Goal: Information Seeking & Learning: Learn about a topic

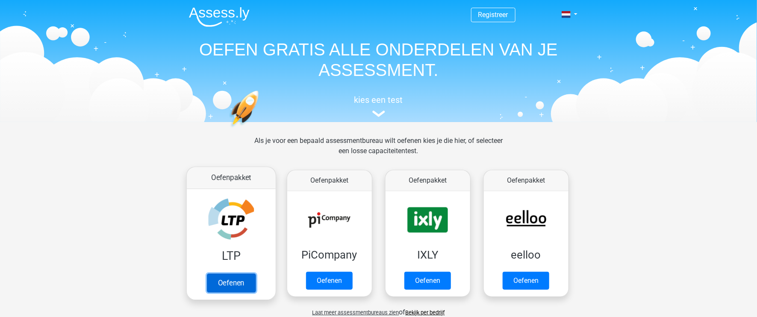
click at [241, 288] on link "Oefenen" at bounding box center [230, 283] width 49 height 19
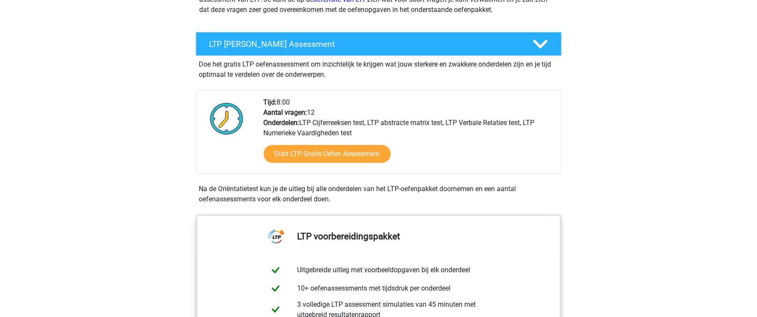
scroll to position [210, 0]
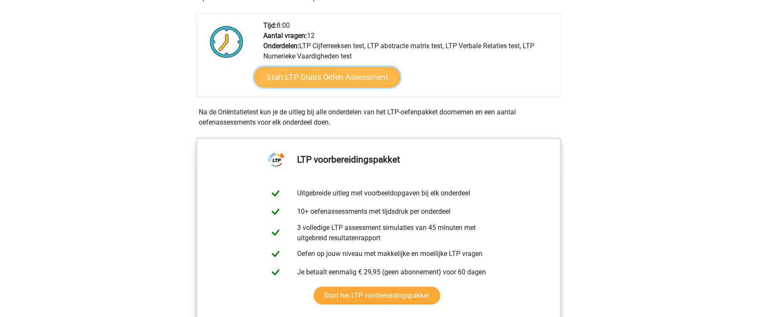
click at [350, 77] on link "Start LTP Gratis Oefen Assessment" at bounding box center [327, 77] width 146 height 21
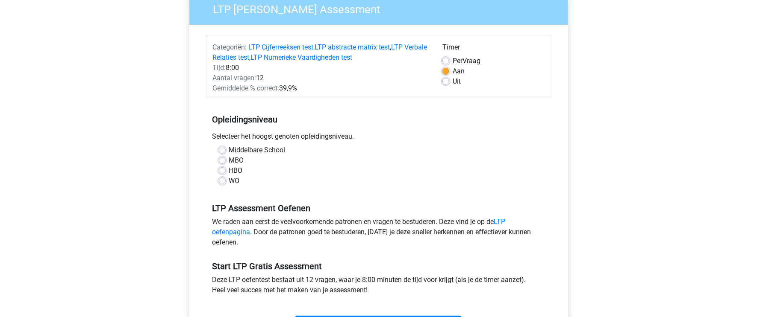
scroll to position [105, 0]
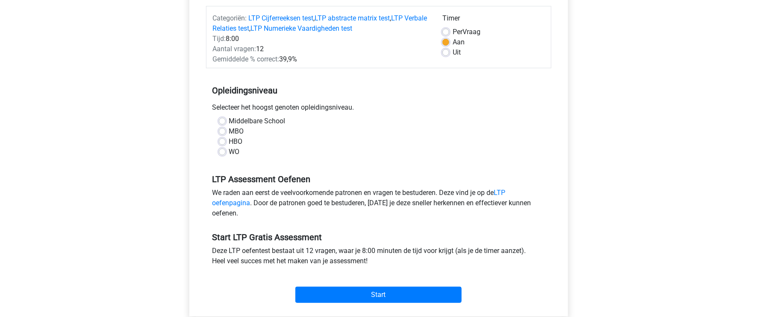
click at [263, 120] on label "Middelbare School" at bounding box center [257, 121] width 56 height 10
click at [226, 120] on input "Middelbare School" at bounding box center [222, 120] width 7 height 9
radio input "true"
click at [236, 141] on label "HBO" at bounding box center [236, 142] width 14 height 10
click at [226, 141] on input "HBO" at bounding box center [222, 141] width 7 height 9
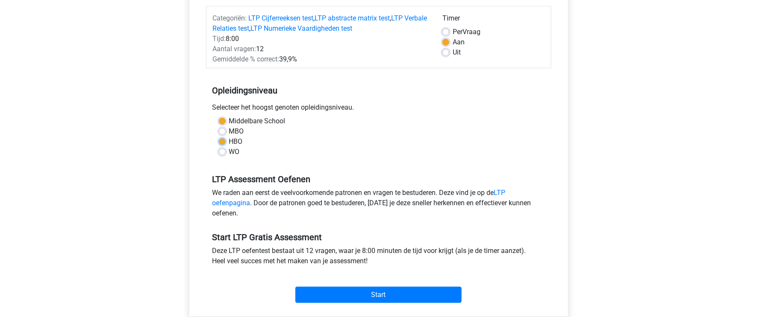
radio input "true"
click at [234, 147] on label "WO" at bounding box center [234, 152] width 11 height 10
click at [226, 147] on input "WO" at bounding box center [222, 151] width 7 height 9
radio input "true"
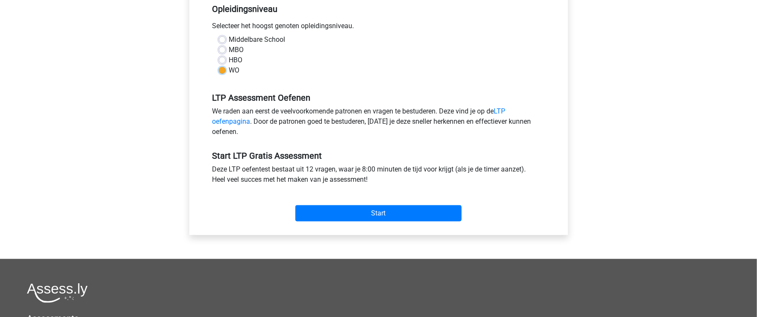
scroll to position [315, 0]
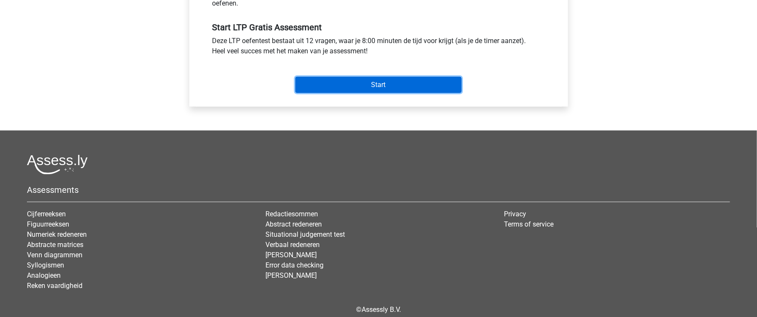
click at [394, 82] on input "Start" at bounding box center [378, 85] width 166 height 16
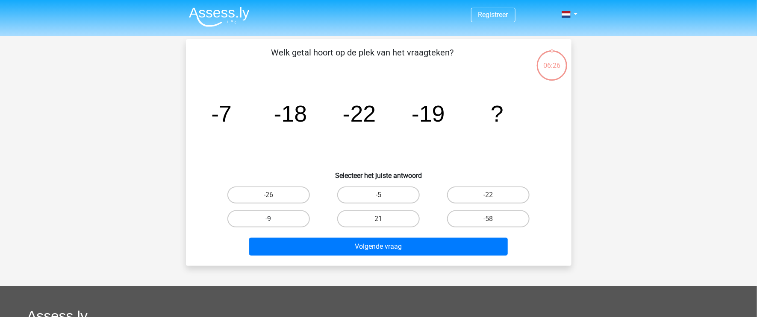
click at [306, 220] on label "-9" at bounding box center [268, 219] width 82 height 17
click at [274, 220] on input "-9" at bounding box center [271, 222] width 6 height 6
radio input "true"
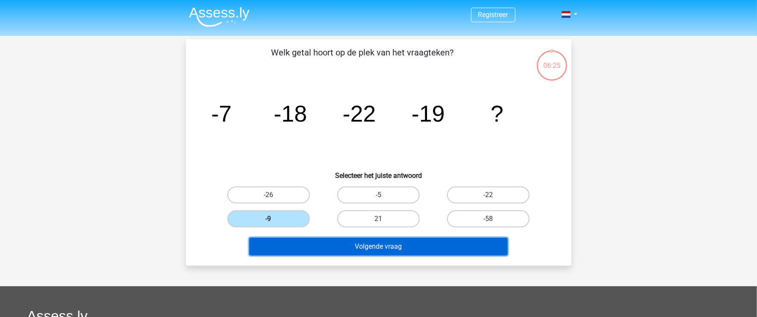
click at [358, 244] on button "Volgende vraag" at bounding box center [378, 247] width 258 height 18
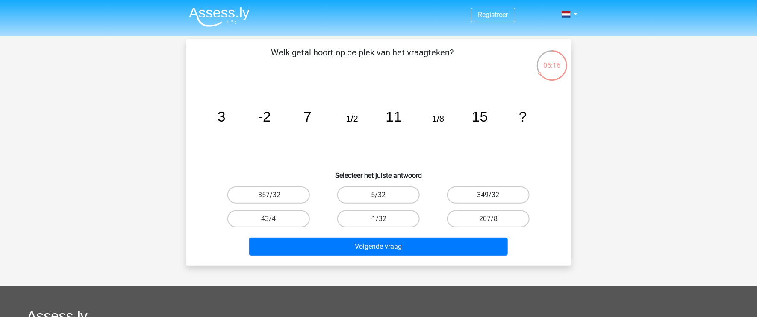
click at [514, 192] on label "349/32" at bounding box center [488, 195] width 82 height 17
click at [494, 195] on input "349/32" at bounding box center [491, 198] width 6 height 6
radio input "true"
click at [406, 214] on label "-1/32" at bounding box center [378, 219] width 82 height 17
click at [384, 219] on input "-1/32" at bounding box center [381, 222] width 6 height 6
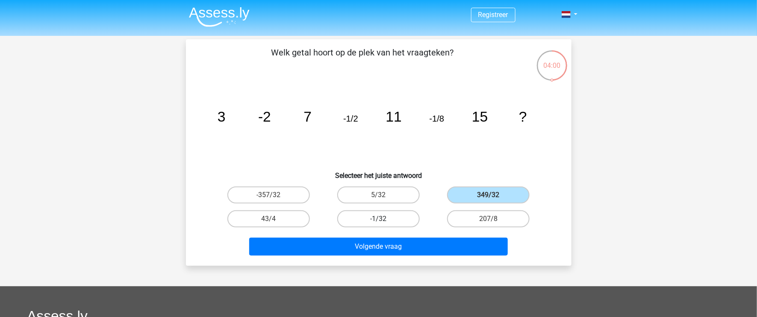
radio input "true"
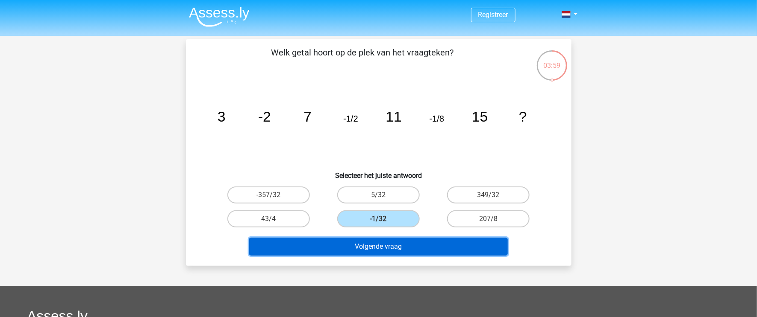
click at [416, 248] on button "Volgende vraag" at bounding box center [378, 247] width 258 height 18
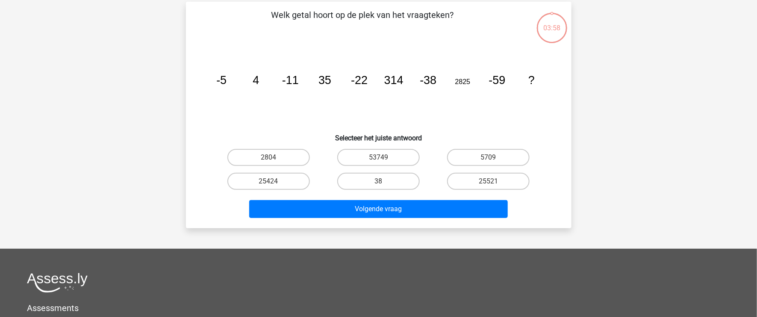
scroll to position [39, 0]
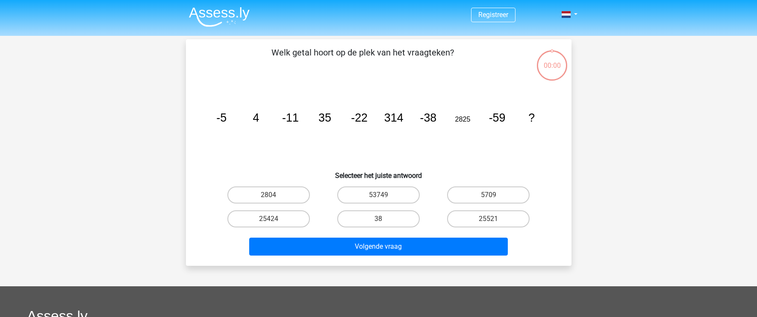
scroll to position [39, 0]
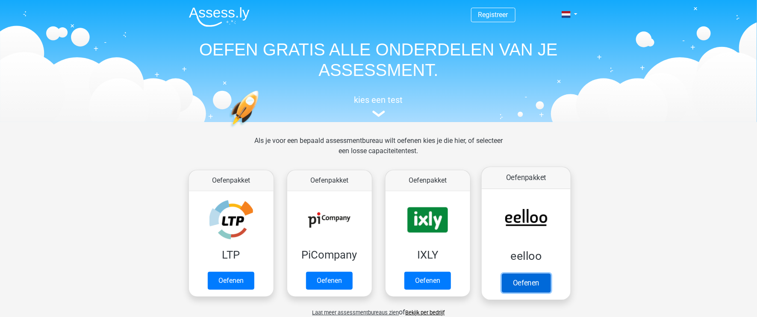
click at [535, 283] on link "Oefenen" at bounding box center [525, 283] width 49 height 19
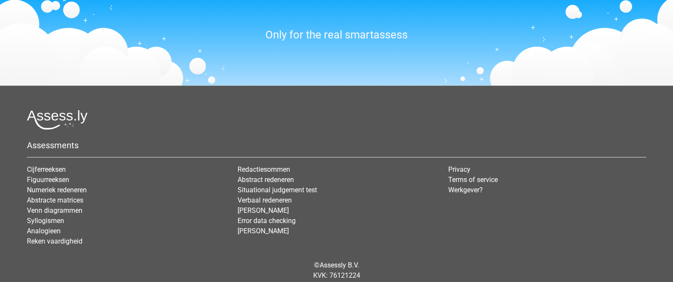
scroll to position [1071, 0]
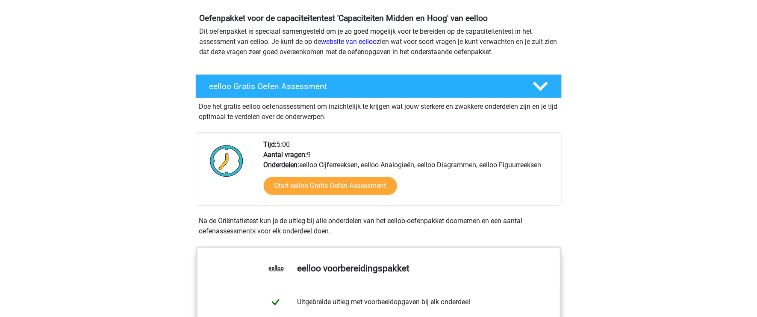
scroll to position [105, 0]
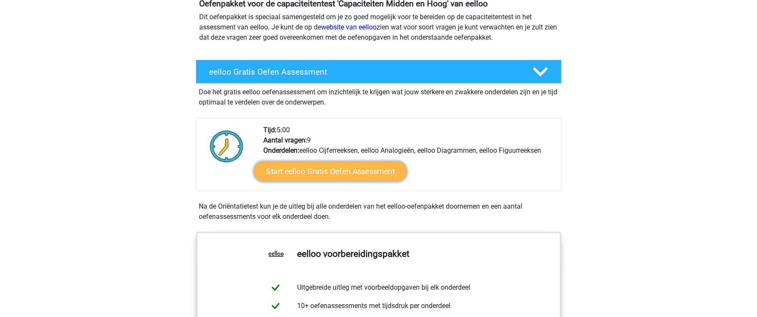
click at [370, 180] on link "Start eelloo Gratis Oefen Assessment" at bounding box center [329, 172] width 153 height 21
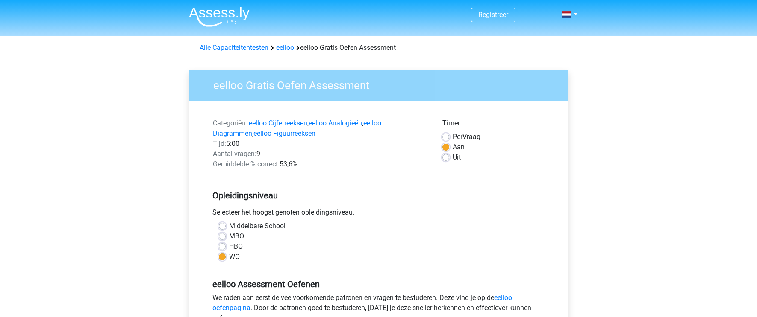
scroll to position [210, 0]
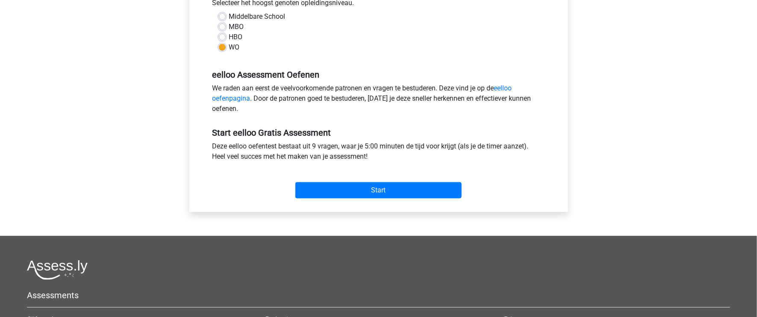
click at [378, 199] on div "Start" at bounding box center [378, 183] width 345 height 37
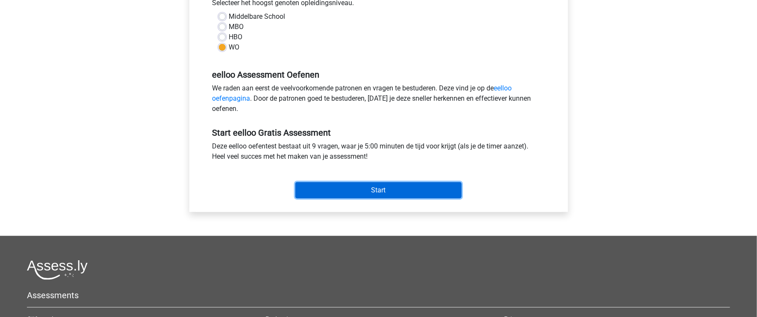
click at [381, 192] on input "Start" at bounding box center [378, 190] width 166 height 16
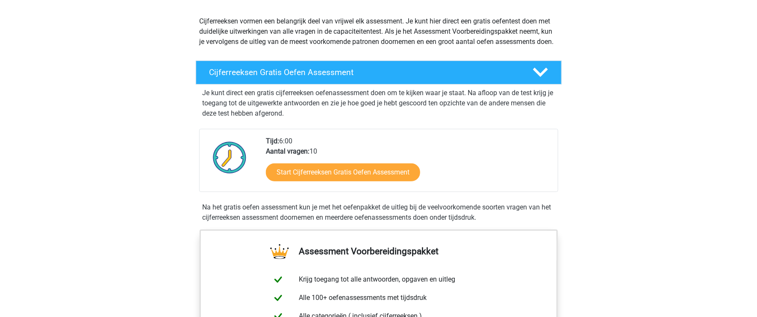
scroll to position [105, 0]
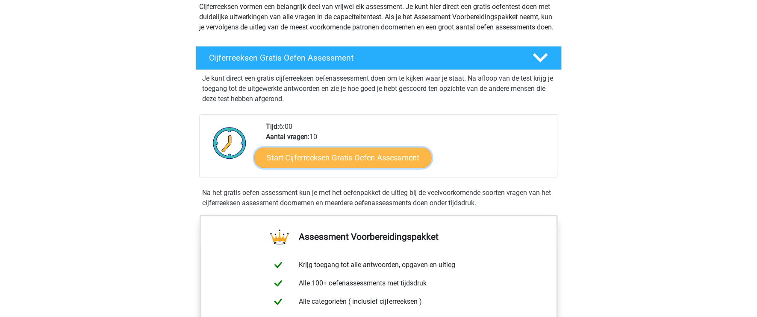
click at [388, 168] on link "Start Cijferreeksen Gratis Oefen Assessment" at bounding box center [342, 157] width 177 height 21
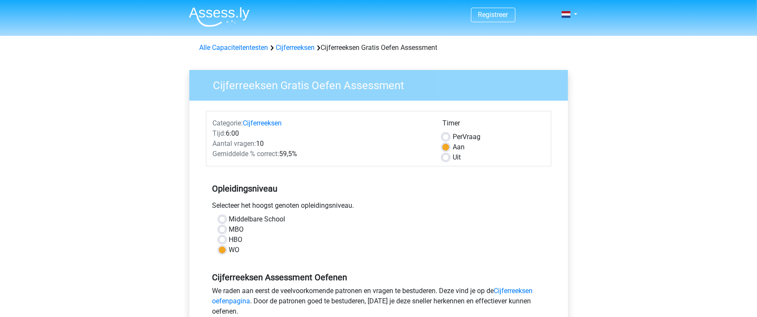
scroll to position [210, 0]
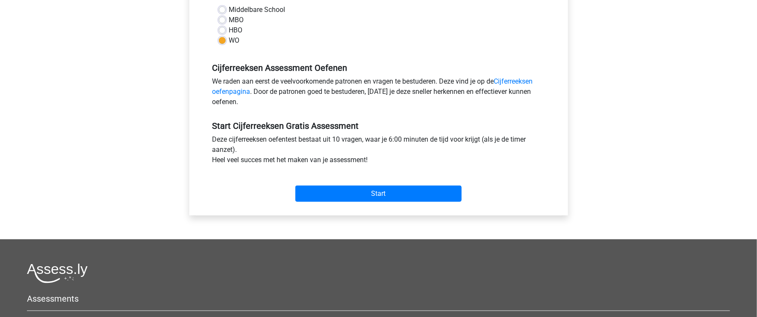
click at [385, 202] on div "Start" at bounding box center [378, 187] width 345 height 37
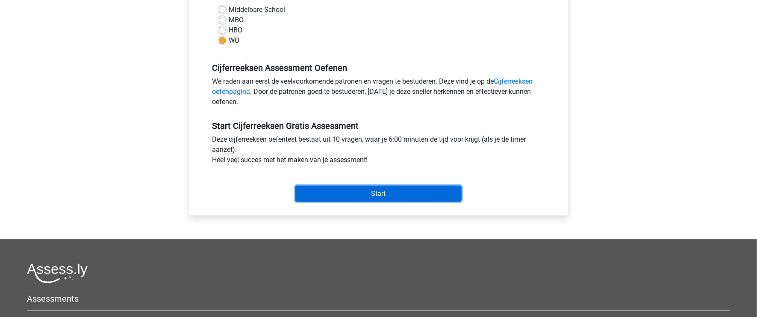
click at [389, 193] on input "Start" at bounding box center [378, 194] width 166 height 16
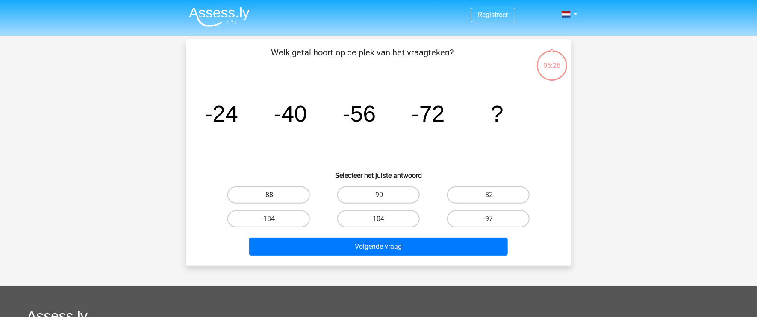
click at [297, 197] on label "-88" at bounding box center [268, 195] width 82 height 17
click at [274, 197] on input "-88" at bounding box center [271, 198] width 6 height 6
radio input "true"
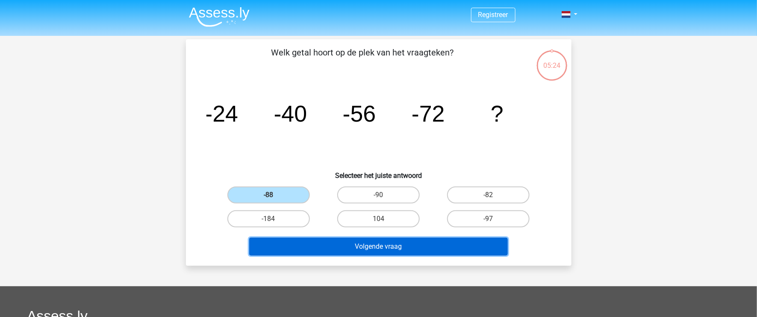
click at [402, 252] on button "Volgende vraag" at bounding box center [378, 247] width 258 height 18
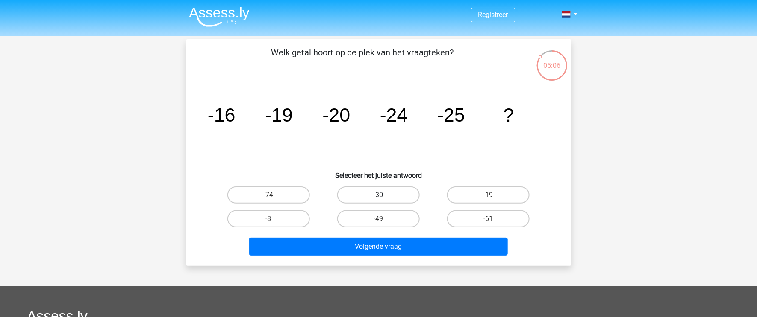
click at [401, 190] on label "-30" at bounding box center [378, 195] width 82 height 17
click at [384, 195] on input "-30" at bounding box center [381, 198] width 6 height 6
radio input "true"
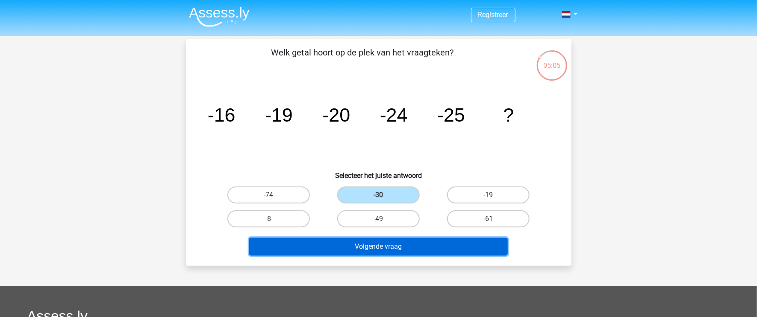
click at [433, 246] on button "Volgende vraag" at bounding box center [378, 247] width 258 height 18
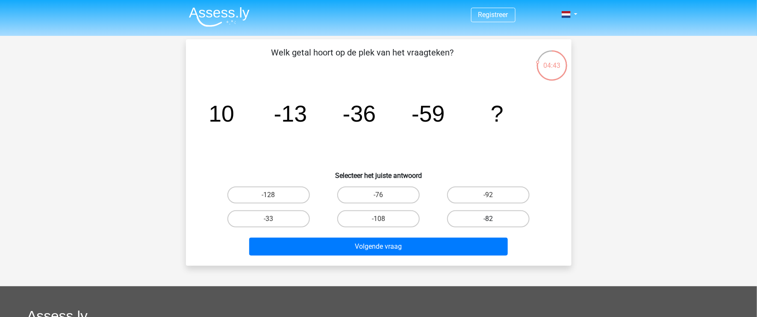
click at [513, 218] on label "-82" at bounding box center [488, 219] width 82 height 17
click at [494, 219] on input "-82" at bounding box center [491, 222] width 6 height 6
radio input "true"
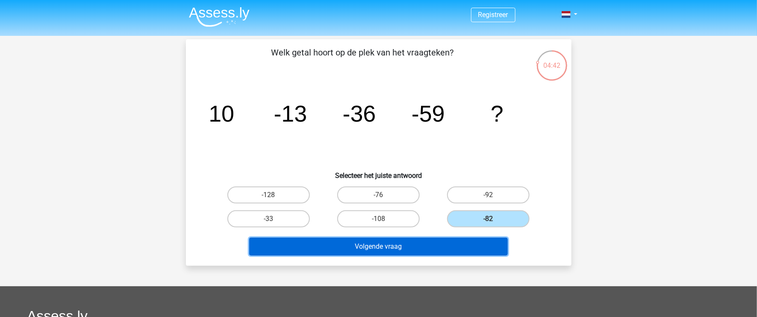
click at [491, 241] on button "Volgende vraag" at bounding box center [378, 247] width 258 height 18
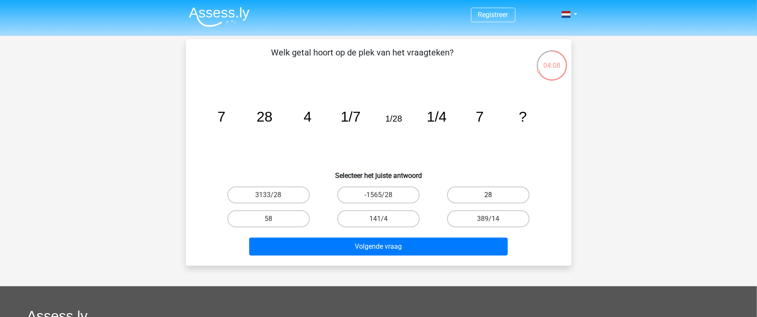
click at [522, 192] on label "28" at bounding box center [488, 195] width 82 height 17
click at [494, 195] on input "28" at bounding box center [491, 198] width 6 height 6
radio input "true"
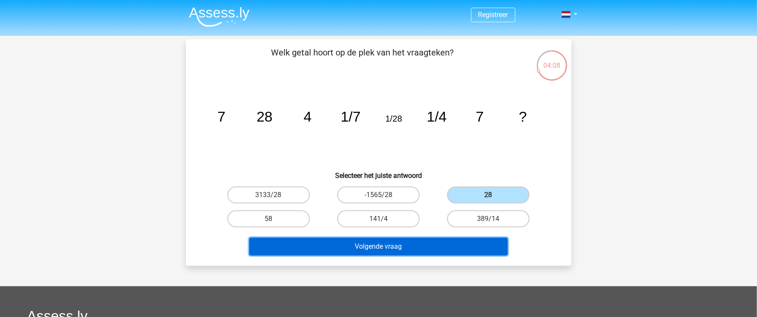
click at [486, 244] on button "Volgende vraag" at bounding box center [378, 247] width 258 height 18
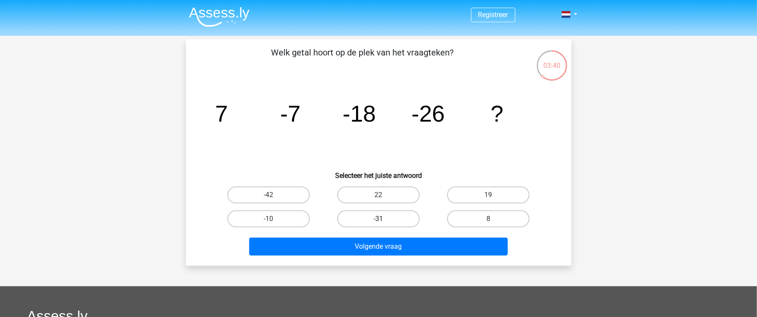
click at [394, 221] on label "-31" at bounding box center [378, 219] width 82 height 17
click at [384, 221] on input "-31" at bounding box center [381, 222] width 6 height 6
radio input "true"
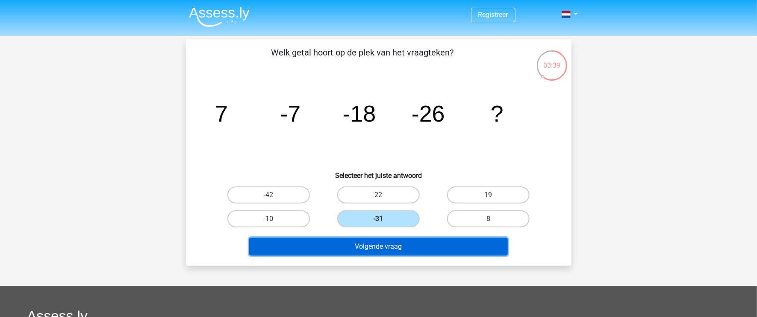
click at [443, 245] on button "Volgende vraag" at bounding box center [378, 247] width 258 height 18
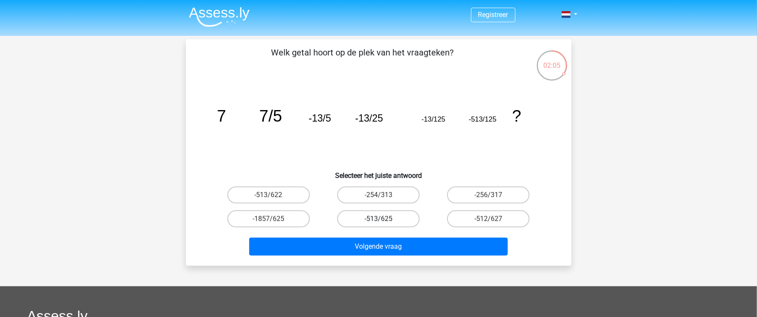
click at [360, 220] on label "-513/625" at bounding box center [378, 219] width 82 height 17
click at [378, 220] on input "-513/625" at bounding box center [381, 222] width 6 height 6
radio input "true"
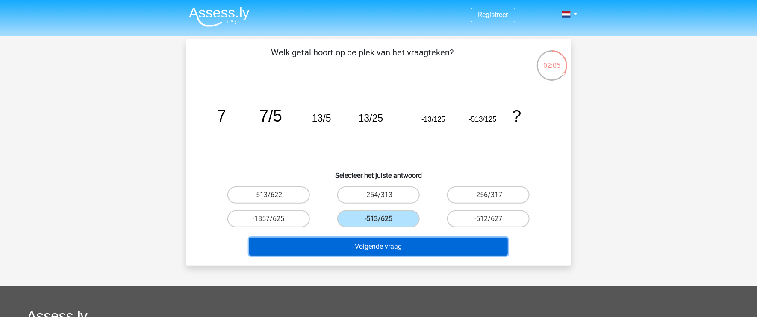
click at [378, 246] on button "Volgende vraag" at bounding box center [378, 247] width 258 height 18
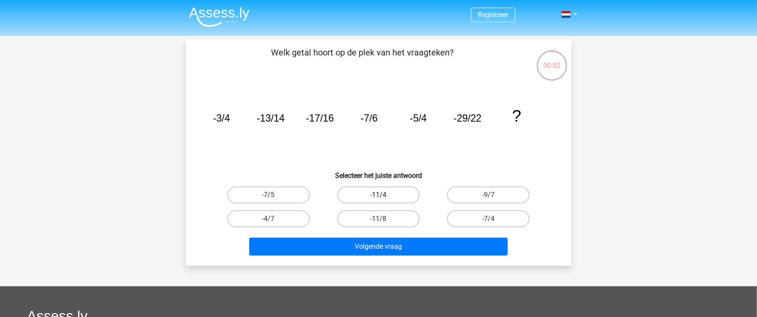
click at [397, 198] on label "-11/4" at bounding box center [378, 195] width 82 height 17
click at [384, 198] on input "-11/4" at bounding box center [381, 198] width 6 height 6
radio input "true"
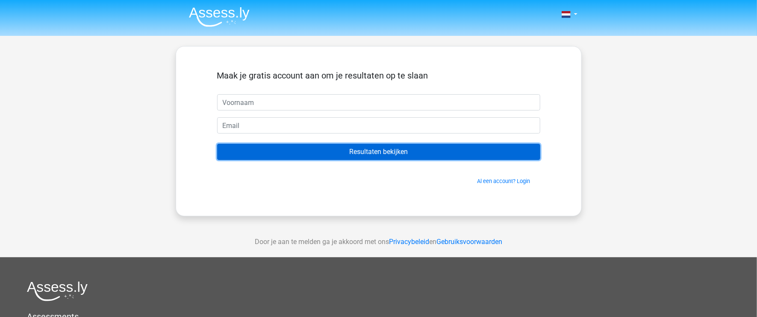
click at [406, 151] on input "Resultaten bekijken" at bounding box center [378, 152] width 323 height 16
click at [405, 153] on input "Resultaten bekijken" at bounding box center [378, 152] width 323 height 16
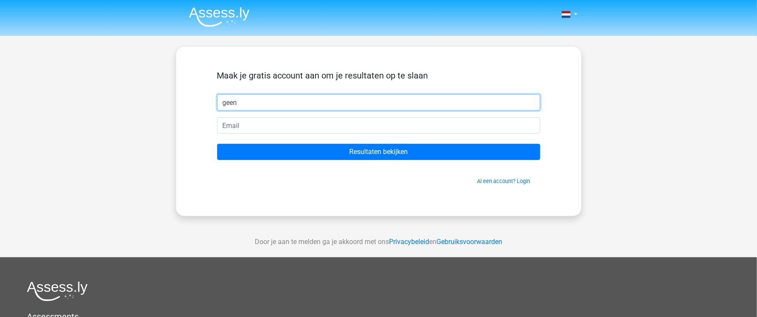
type input "geen"
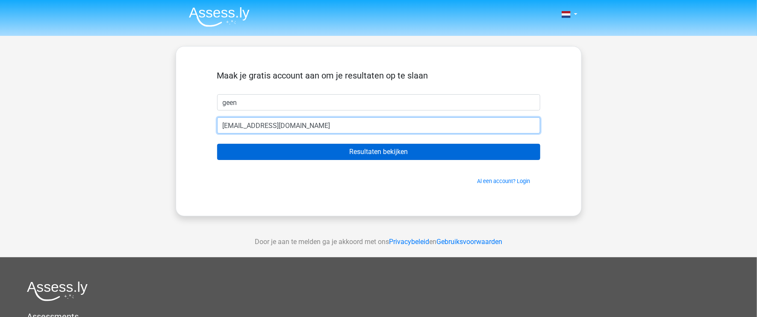
type input "geen@live.nl"
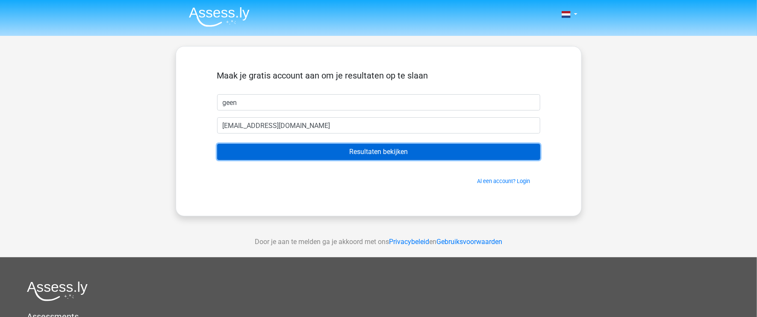
click at [400, 153] on input "Resultaten bekijken" at bounding box center [378, 152] width 323 height 16
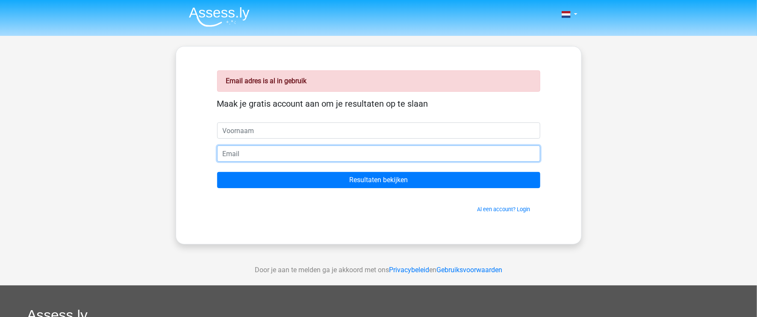
click at [294, 153] on input "email" at bounding box center [378, 154] width 323 height 16
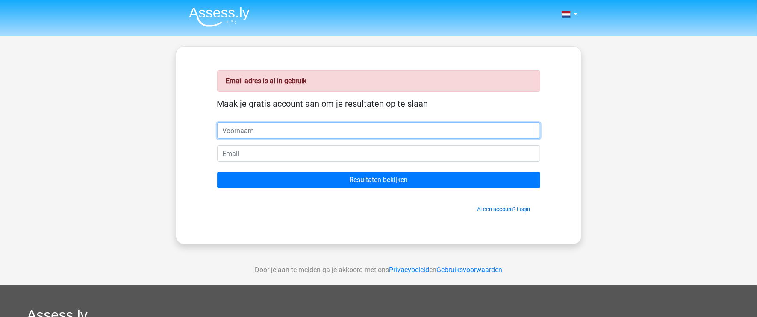
click at [266, 129] on input "text" at bounding box center [378, 131] width 323 height 16
type input "iss"
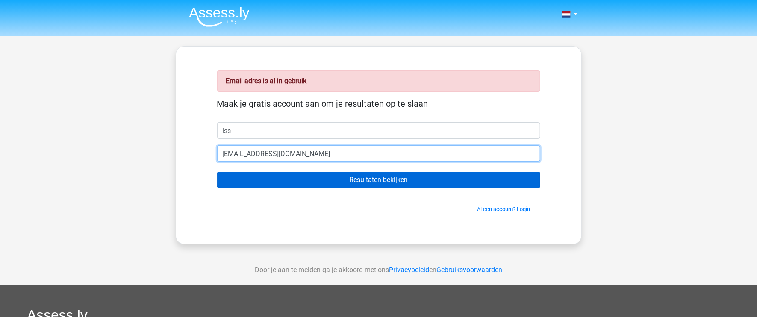
type input "[EMAIL_ADDRESS][DOMAIN_NAME]"
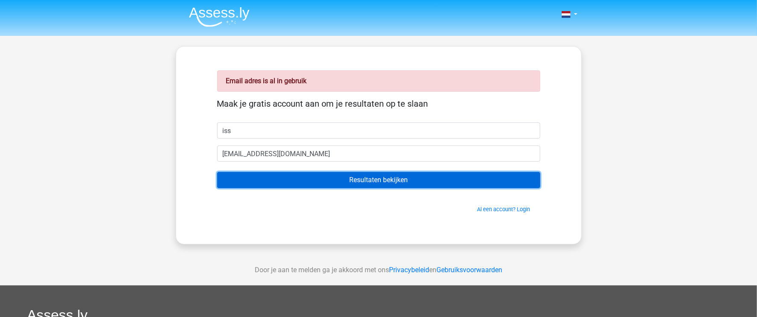
click at [381, 182] on input "Resultaten bekijken" at bounding box center [378, 180] width 323 height 16
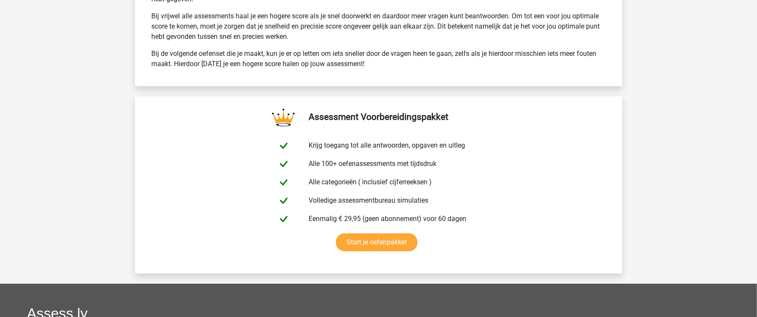
scroll to position [1556, 0]
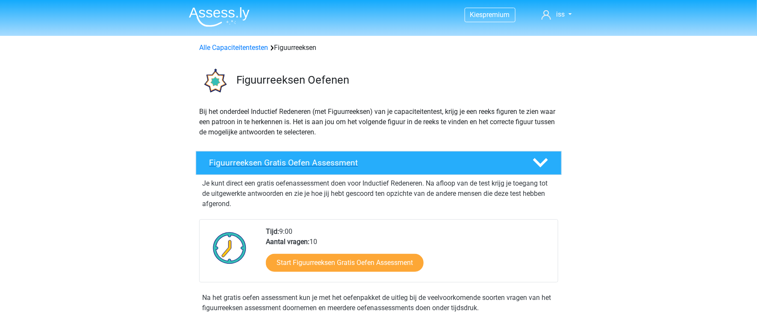
scroll to position [105, 0]
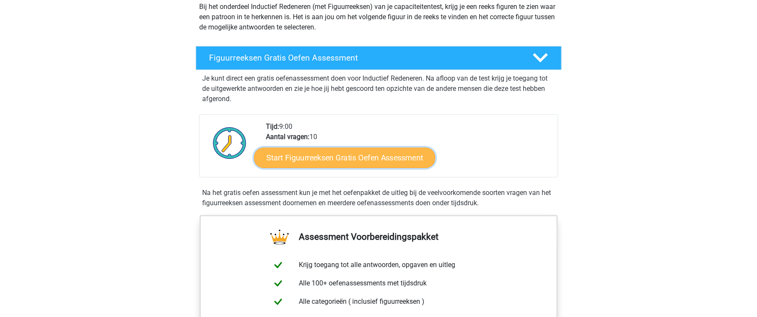
click at [386, 159] on link "Start Figuurreeksen Gratis Oefen Assessment" at bounding box center [344, 157] width 181 height 21
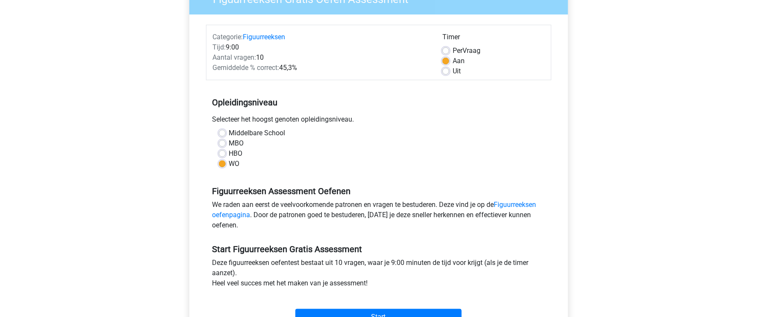
scroll to position [210, 0]
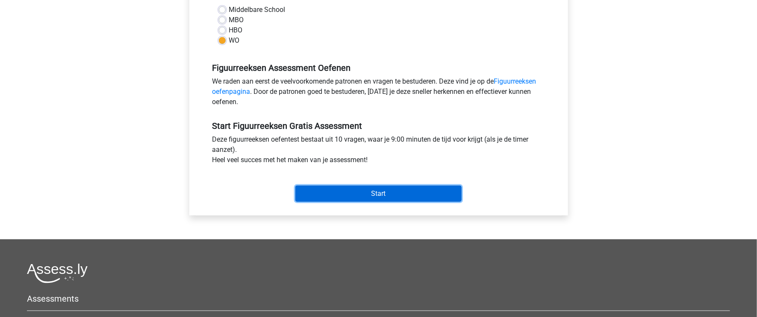
click at [381, 196] on input "Start" at bounding box center [378, 194] width 166 height 16
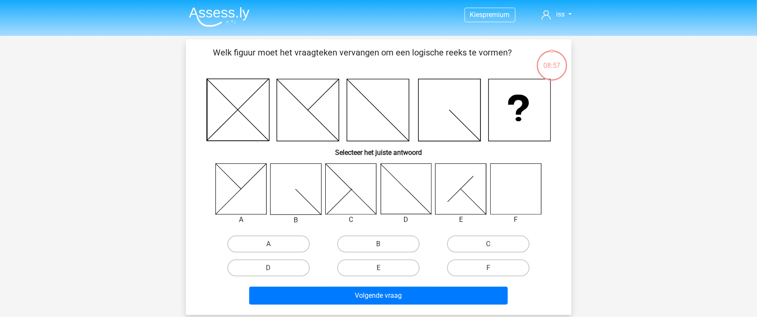
click at [620, 106] on div "Kies premium iss [EMAIL_ADDRESS][DOMAIN_NAME]" at bounding box center [378, 280] width 757 height 561
click at [525, 185] on icon at bounding box center [515, 189] width 51 height 51
click at [501, 261] on label "F" at bounding box center [488, 268] width 82 height 17
click at [494, 268] on input "F" at bounding box center [491, 271] width 6 height 6
radio input "true"
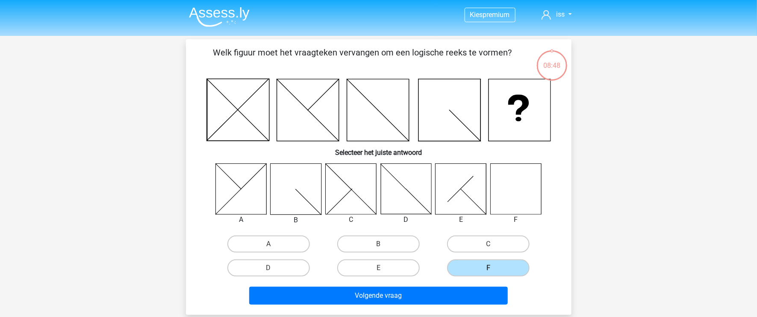
scroll to position [105, 0]
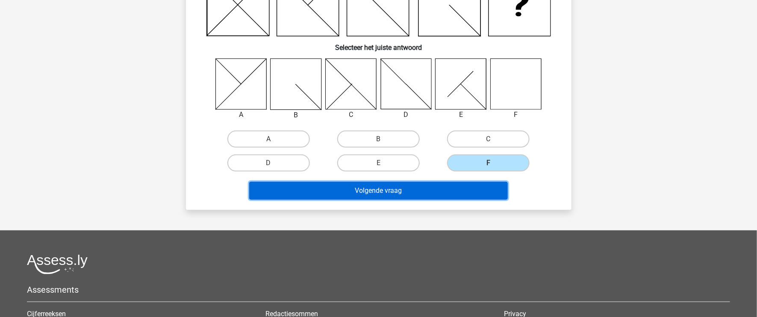
click at [453, 194] on button "Volgende vraag" at bounding box center [378, 191] width 258 height 18
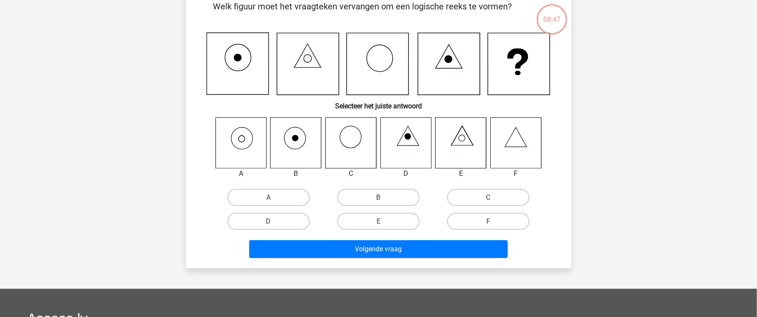
scroll to position [39, 0]
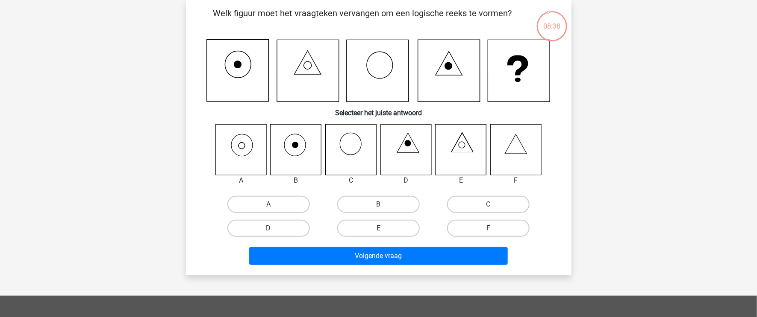
click at [266, 200] on label "A" at bounding box center [268, 204] width 82 height 17
click at [268, 205] on input "A" at bounding box center [271, 208] width 6 height 6
radio input "true"
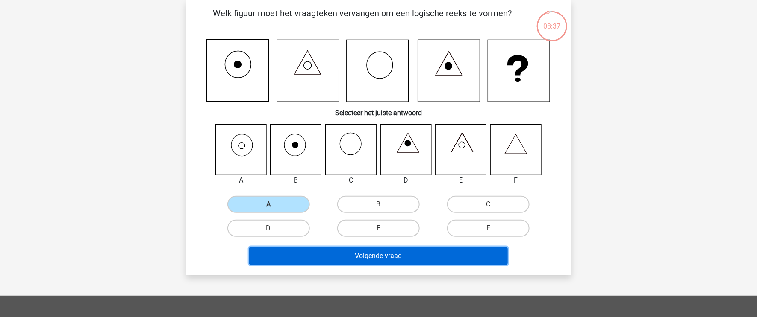
click at [368, 251] on button "Volgende vraag" at bounding box center [378, 256] width 258 height 18
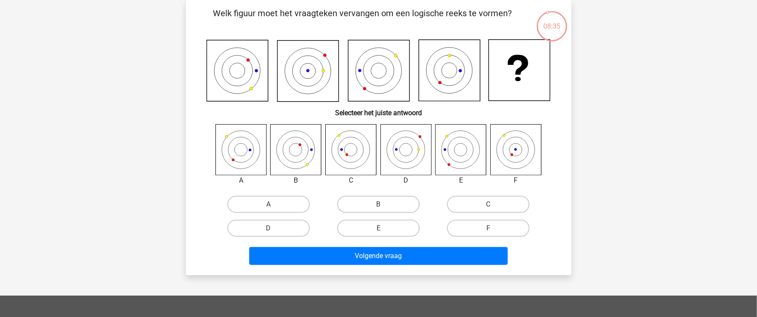
scroll to position [0, 0]
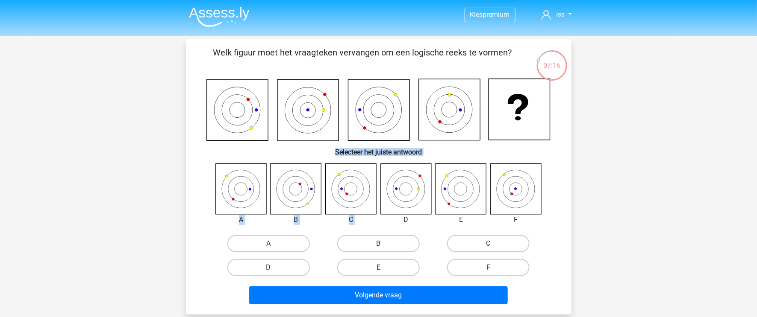
drag, startPoint x: 402, startPoint y: 200, endPoint x: 375, endPoint y: 125, distance: 79.5
click at [375, 125] on div "Welk figuur moet het vraagteken vervangen om een logische reeks te vormen? Sele…" at bounding box center [378, 177] width 379 height 262
click at [260, 205] on icon at bounding box center [240, 189] width 51 height 51
click at [376, 238] on label "B" at bounding box center [378, 243] width 82 height 17
click at [378, 244] on input "B" at bounding box center [381, 247] width 6 height 6
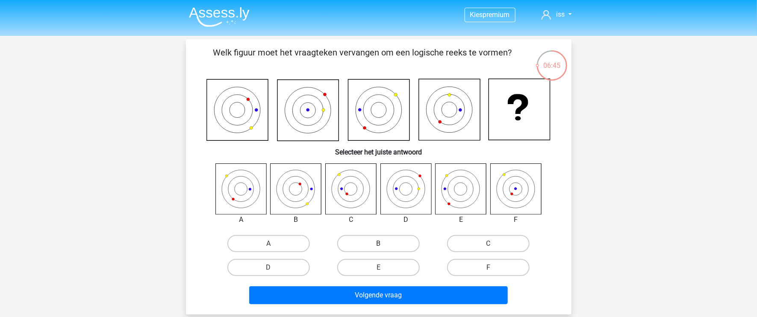
radio input "true"
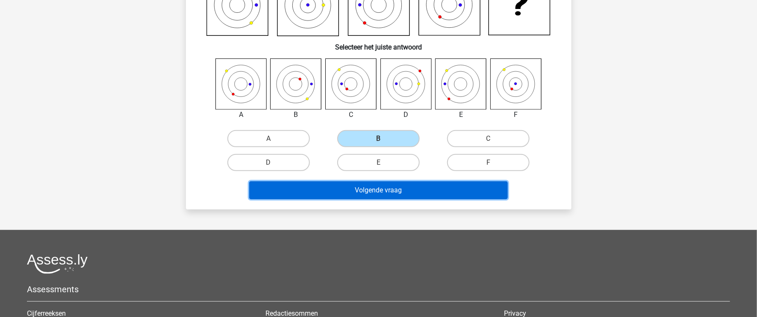
click at [423, 196] on button "Volgende vraag" at bounding box center [378, 191] width 258 height 18
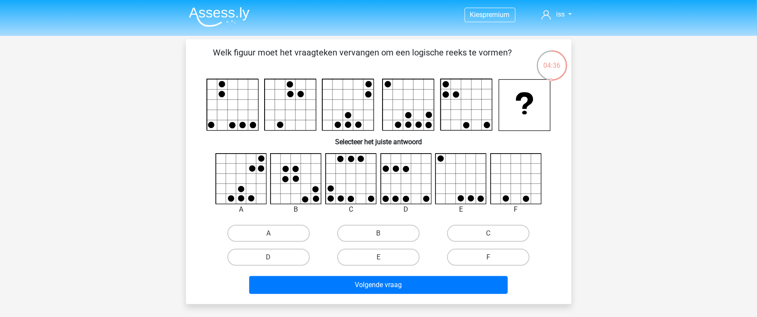
click at [99, 178] on div "Kies premium iss geeniss@live.nl" at bounding box center [378, 275] width 757 height 551
click at [483, 170] on icon at bounding box center [461, 179] width 51 height 51
click at [387, 262] on label "E" at bounding box center [378, 257] width 82 height 17
click at [384, 262] on input "E" at bounding box center [381, 261] width 6 height 6
radio input "true"
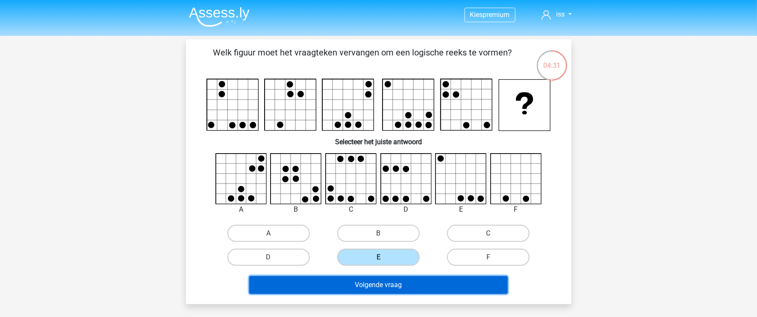
click at [410, 286] on button "Volgende vraag" at bounding box center [378, 285] width 258 height 18
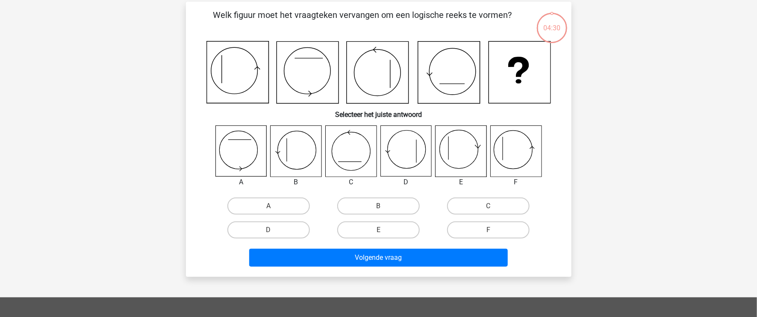
scroll to position [39, 0]
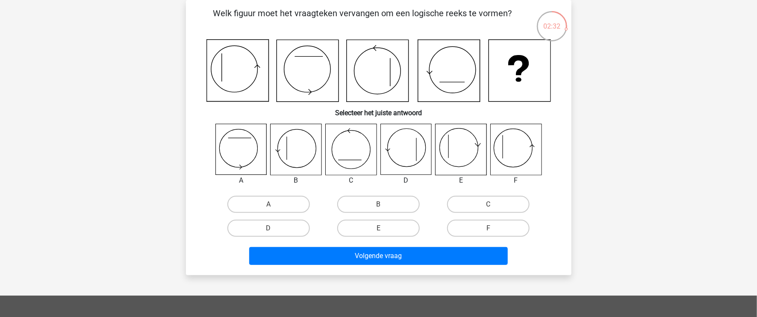
click at [511, 153] on icon at bounding box center [515, 149] width 51 height 51
click at [496, 227] on label "F" at bounding box center [488, 228] width 82 height 17
click at [494, 229] on input "F" at bounding box center [491, 232] width 6 height 6
radio input "true"
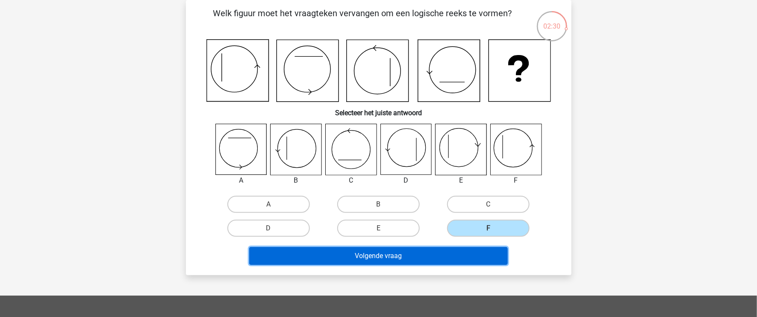
click at [476, 251] on button "Volgende vraag" at bounding box center [378, 256] width 258 height 18
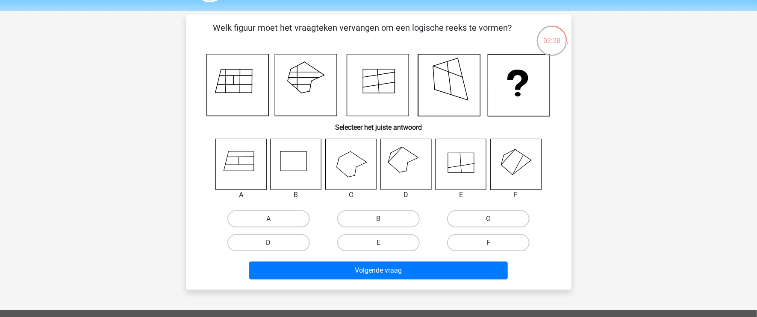
scroll to position [0, 0]
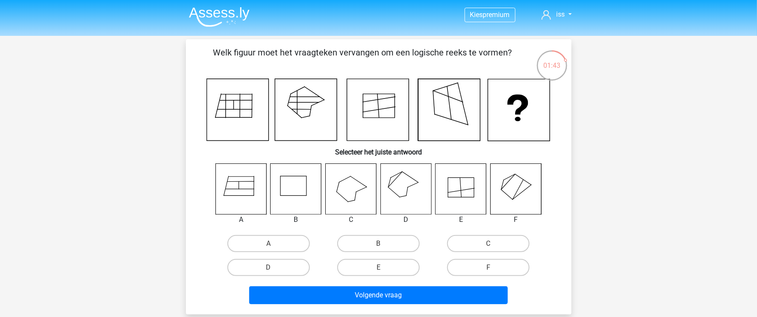
click at [406, 193] on icon at bounding box center [405, 189] width 51 height 51
click at [292, 263] on label "D" at bounding box center [268, 267] width 82 height 17
click at [274, 268] on input "D" at bounding box center [271, 271] width 6 height 6
radio input "true"
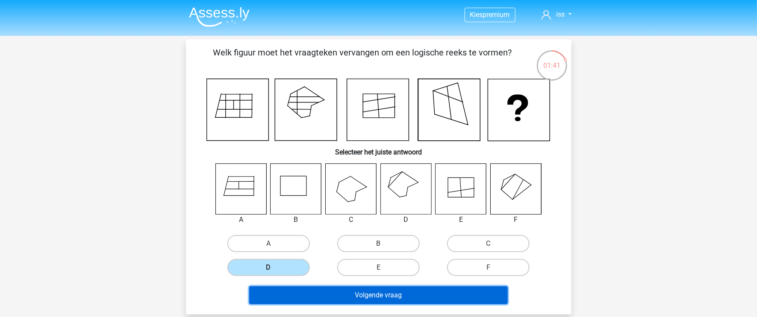
click at [392, 293] on button "Volgende vraag" at bounding box center [378, 296] width 258 height 18
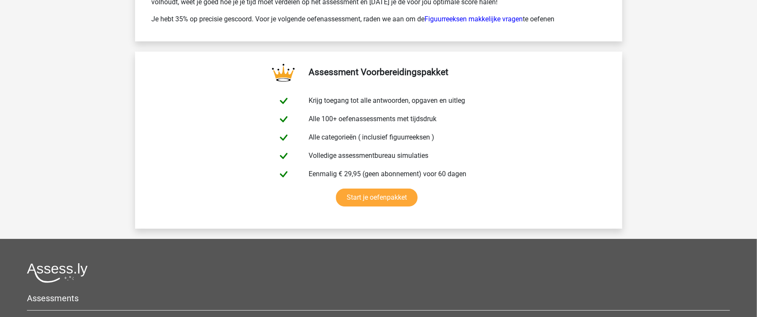
scroll to position [1563, 0]
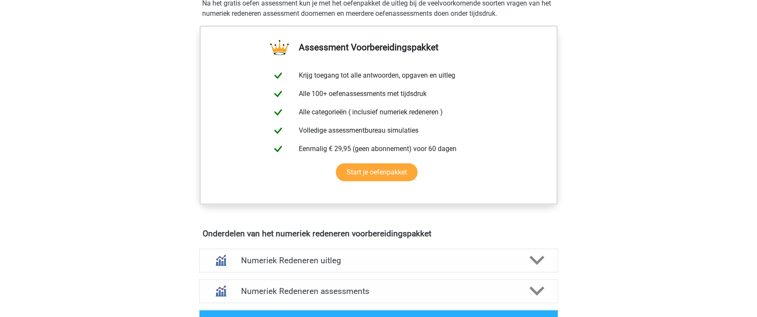
scroll to position [105, 0]
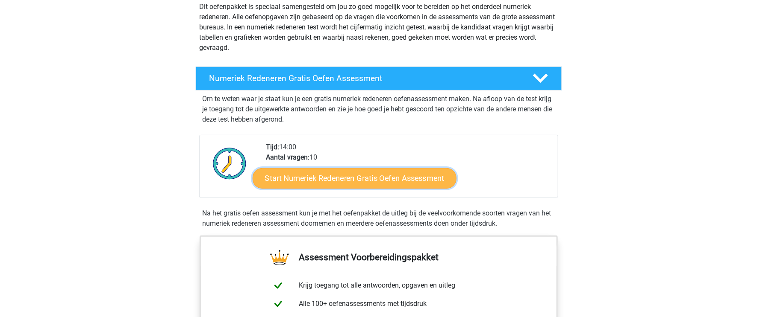
click at [358, 180] on link "Start Numeriek Redeneren Gratis Oefen Assessment" at bounding box center [355, 178] width 204 height 21
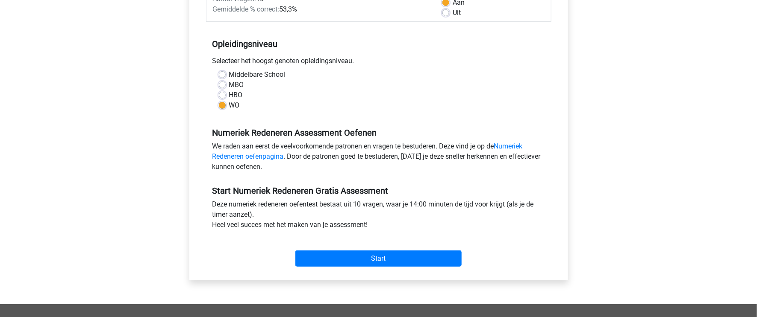
scroll to position [210, 0]
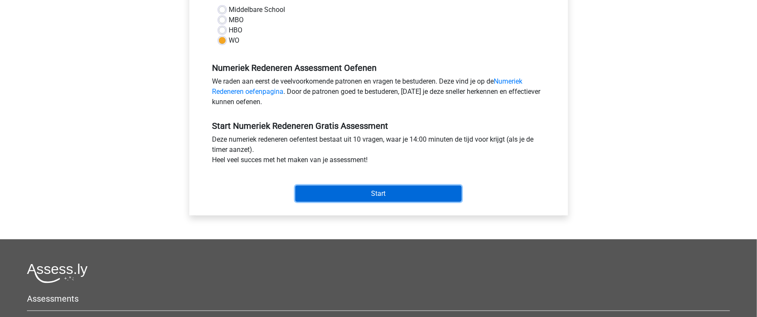
click at [379, 191] on input "Start" at bounding box center [378, 194] width 166 height 16
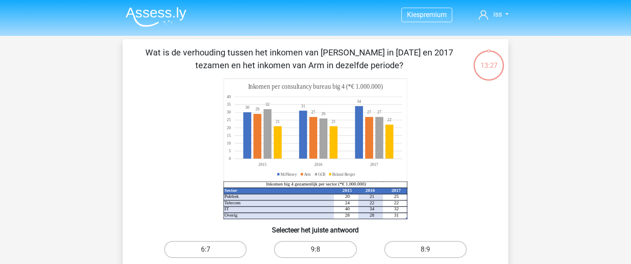
click at [279, 150] on icon at bounding box center [333, 142] width 120 height 34
click at [220, 158] on icon "Sector 2015 2016 2017 Publiek 20 21 25 Telecom 24 22 22 IT 40 34 32 Overig 28 2…" at bounding box center [315, 149] width 344 height 141
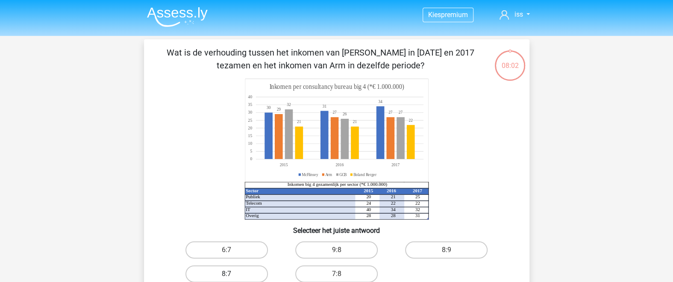
click at [238, 269] on label "8:7" at bounding box center [226, 273] width 82 height 17
click at [232, 274] on input "8:7" at bounding box center [229, 277] width 6 height 6
radio input "true"
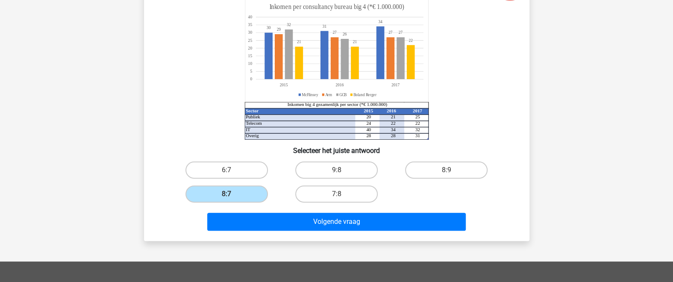
scroll to position [187, 0]
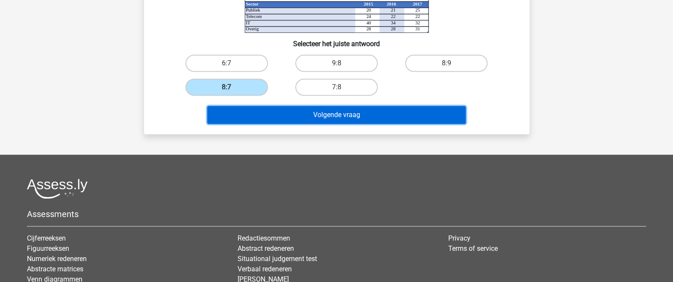
click at [378, 112] on button "Volgende vraag" at bounding box center [336, 115] width 258 height 18
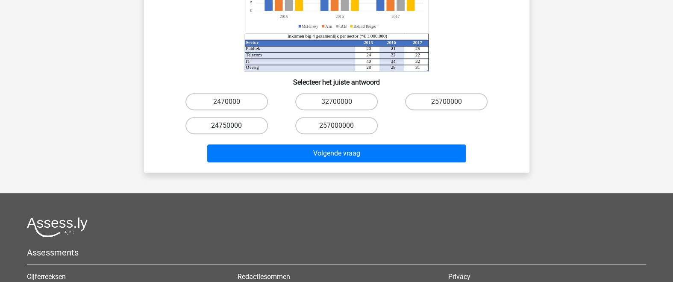
click at [234, 117] on label "24750000" at bounding box center [226, 125] width 82 height 17
click at [232, 126] on input "24750000" at bounding box center [229, 129] width 6 height 6
radio input "true"
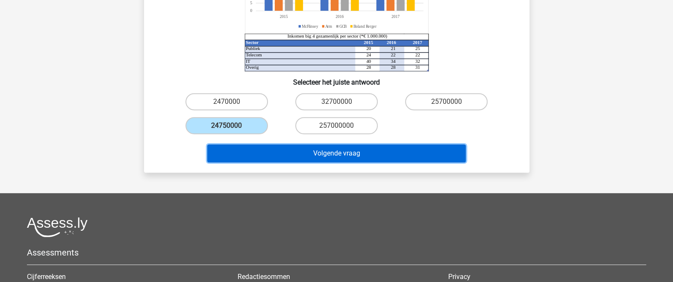
click at [324, 145] on button "Volgende vraag" at bounding box center [336, 153] width 258 height 18
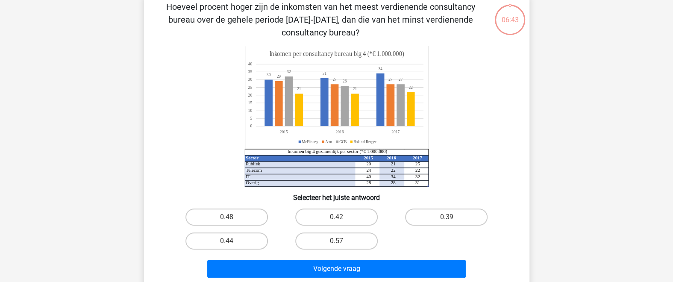
scroll to position [39, 0]
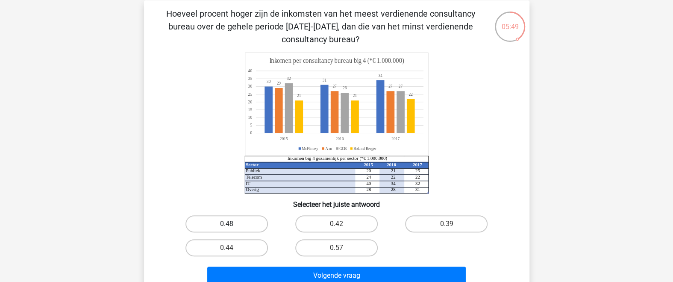
click at [256, 225] on label "0.48" at bounding box center [226, 223] width 82 height 17
click at [232, 225] on input "0.48" at bounding box center [229, 227] width 6 height 6
radio input "true"
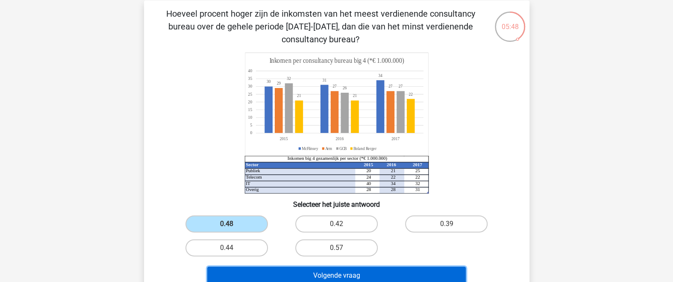
click at [358, 274] on button "Volgende vraag" at bounding box center [336, 276] width 258 height 18
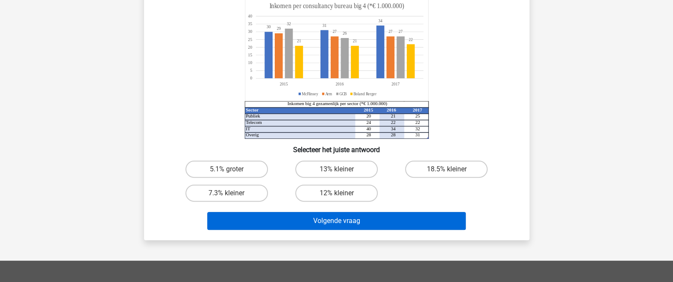
scroll to position [93, 0]
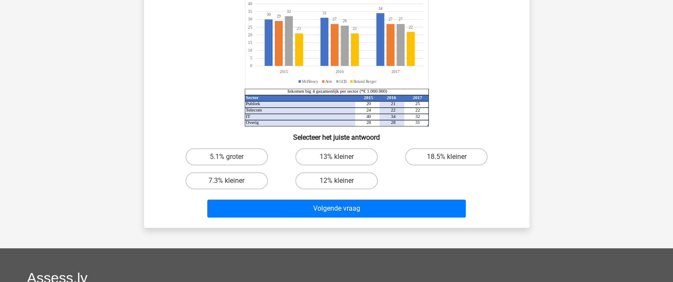
click at [449, 158] on input "18.5% kleiner" at bounding box center [449, 160] width 6 height 6
radio input "true"
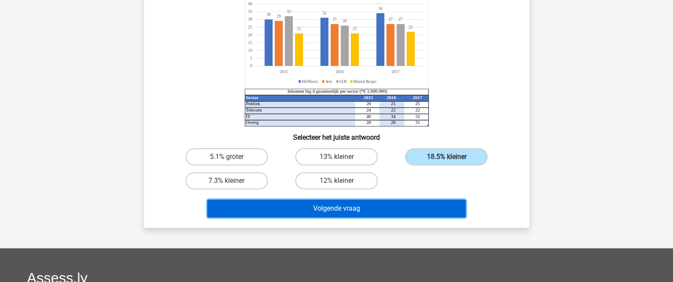
click at [383, 208] on button "Volgende vraag" at bounding box center [336, 209] width 258 height 18
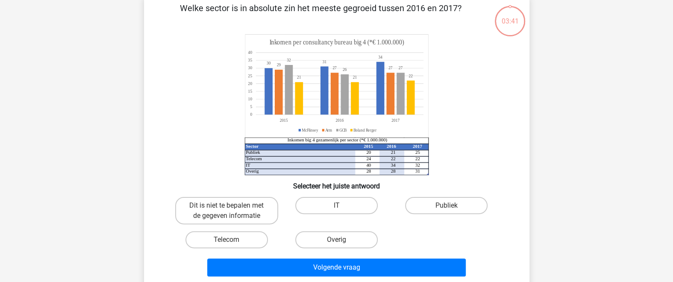
scroll to position [39, 0]
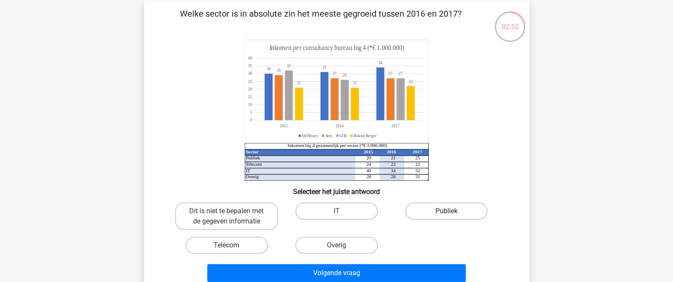
click at [452, 211] on label "Publiek" at bounding box center [446, 211] width 82 height 17
click at [452, 211] on input "Publiek" at bounding box center [449, 214] width 6 height 6
radio input "true"
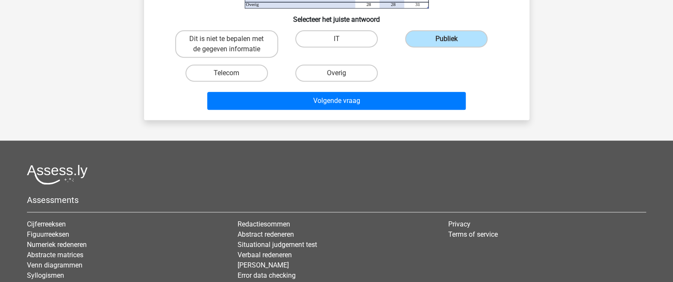
scroll to position [226, 0]
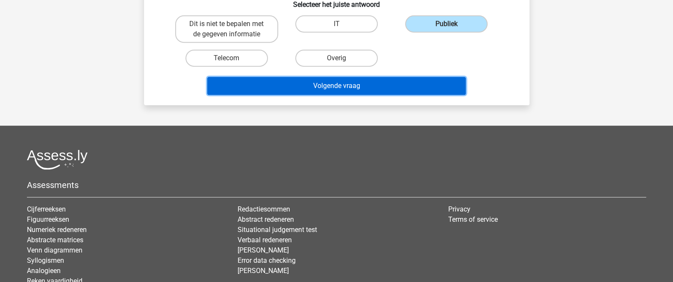
click at [365, 86] on button "Volgende vraag" at bounding box center [336, 86] width 258 height 18
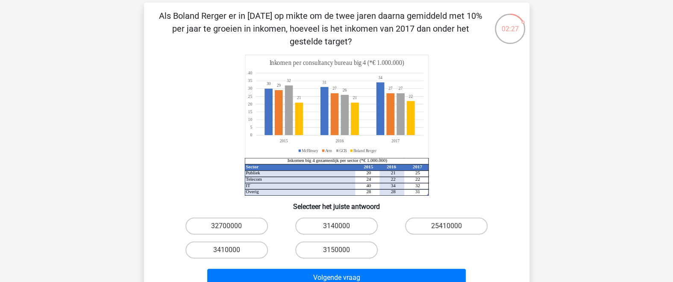
scroll to position [38, 0]
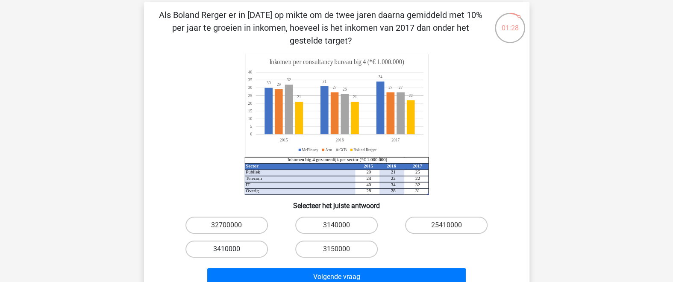
click at [253, 249] on label "3410000" at bounding box center [226, 249] width 82 height 17
click at [232, 249] on input "3410000" at bounding box center [229, 252] width 6 height 6
radio input "true"
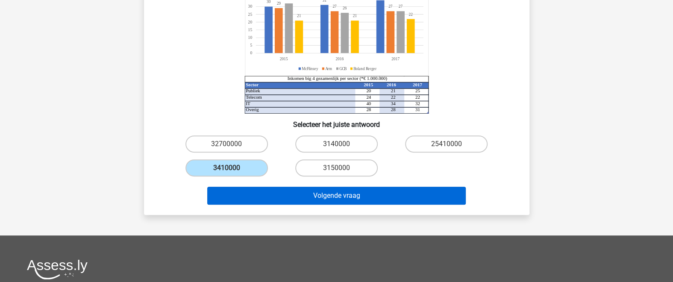
scroll to position [131, 0]
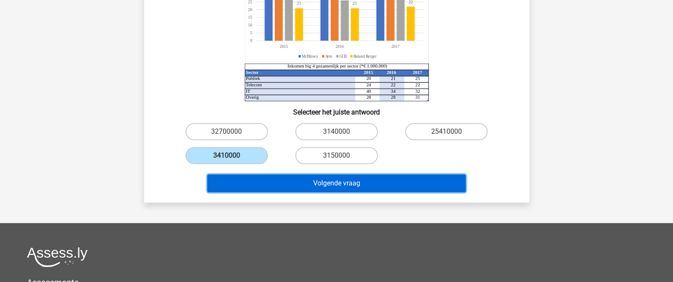
click at [358, 187] on button "Volgende vraag" at bounding box center [336, 183] width 258 height 18
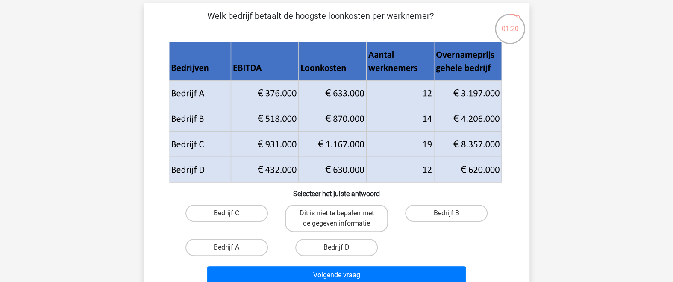
scroll to position [39, 0]
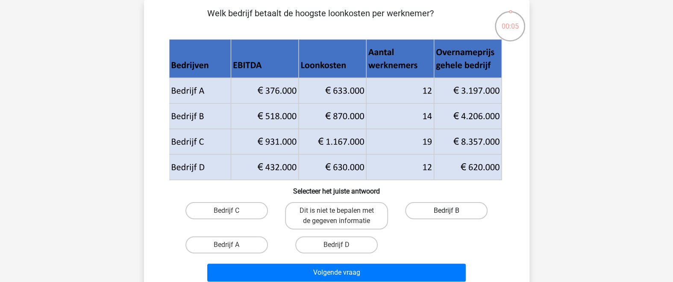
click at [461, 208] on label "Bedrijf B" at bounding box center [446, 210] width 82 height 17
click at [452, 211] on input "Bedrijf B" at bounding box center [449, 214] width 6 height 6
radio input "true"
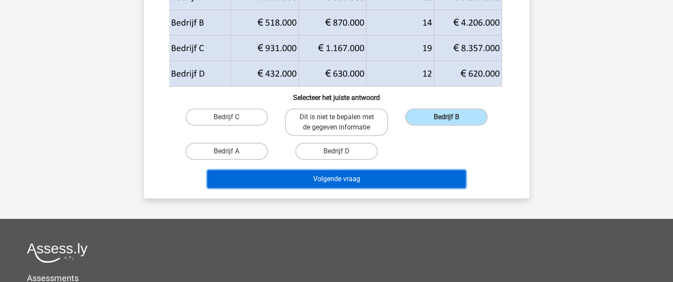
click at [422, 179] on button "Volgende vraag" at bounding box center [336, 179] width 258 height 18
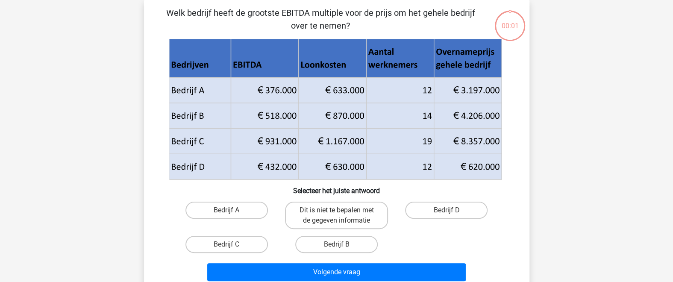
scroll to position [39, 0]
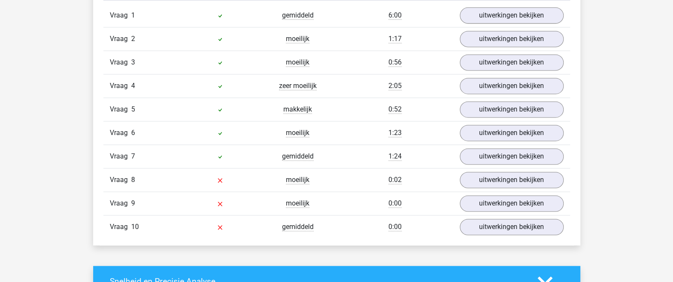
scroll to position [747, 0]
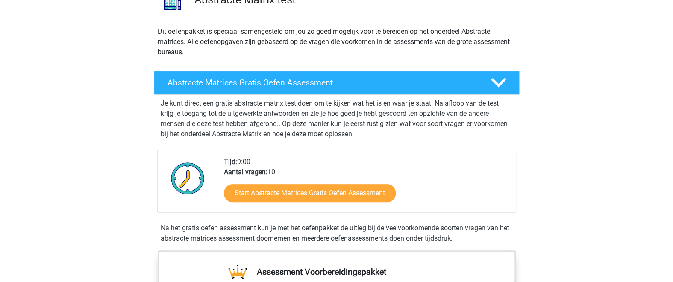
scroll to position [93, 0]
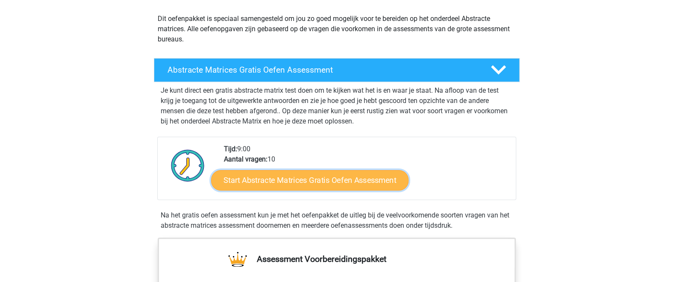
click at [305, 172] on link "Start Abstracte Matrices Gratis Oefen Assessment" at bounding box center [309, 180] width 197 height 21
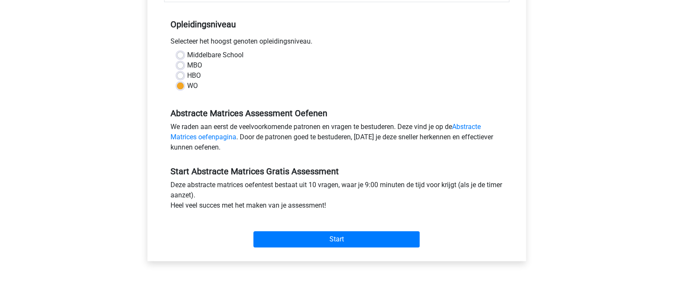
scroll to position [187, 0]
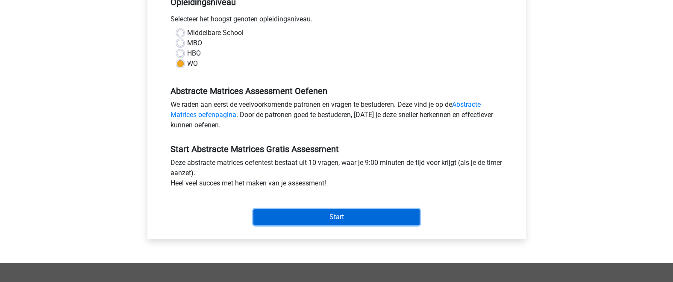
click at [317, 219] on input "Start" at bounding box center [336, 217] width 166 height 16
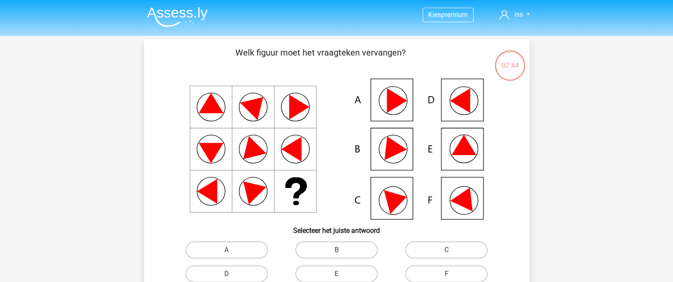
click at [383, 114] on icon at bounding box center [336, 149] width 344 height 141
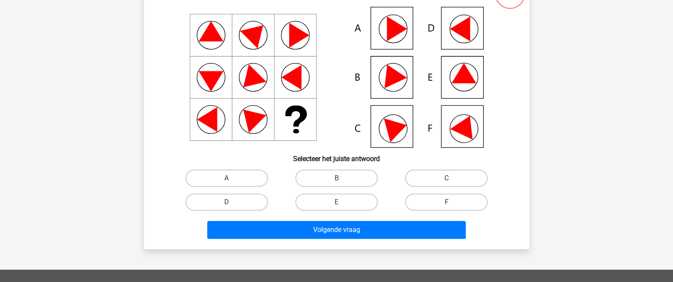
scroll to position [93, 0]
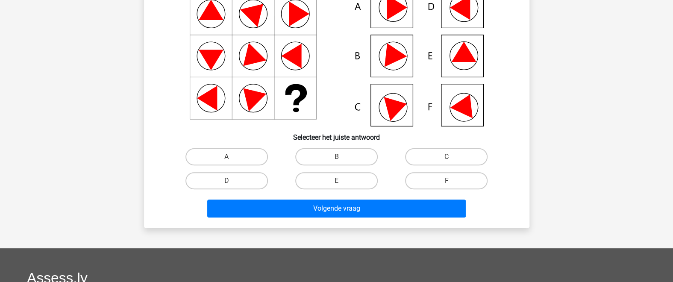
click at [228, 184] on input "D" at bounding box center [229, 184] width 6 height 6
radio input "true"
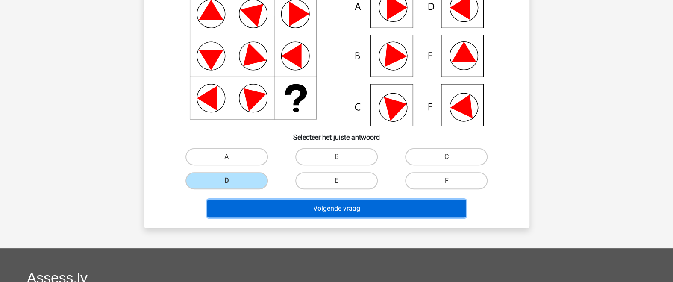
click at [324, 204] on button "Volgende vraag" at bounding box center [336, 209] width 258 height 18
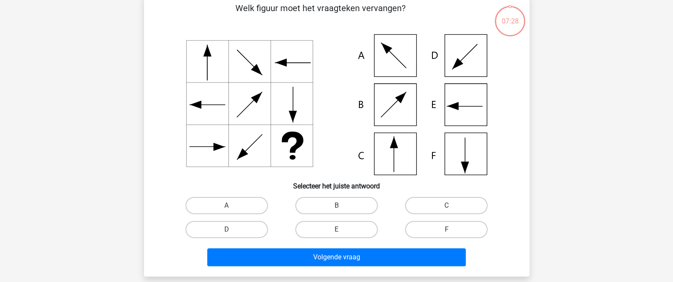
scroll to position [39, 0]
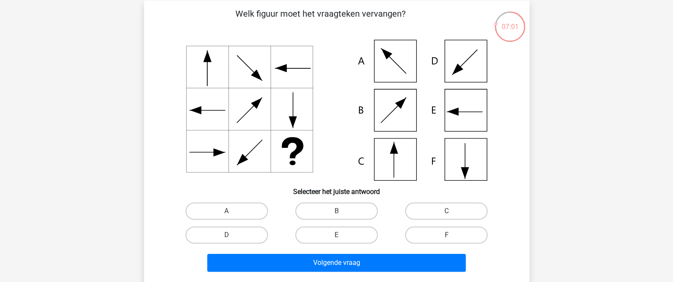
click at [541, 108] on div "Kies premium iss geeniss@live.nl" at bounding box center [336, 244] width 673 height 567
click at [599, 43] on div "Kies premium iss geeniss@live.nl" at bounding box center [336, 244] width 673 height 567
click at [403, 166] on icon at bounding box center [336, 110] width 344 height 141
click at [430, 210] on label "C" at bounding box center [446, 211] width 82 height 17
click at [446, 211] on input "C" at bounding box center [449, 214] width 6 height 6
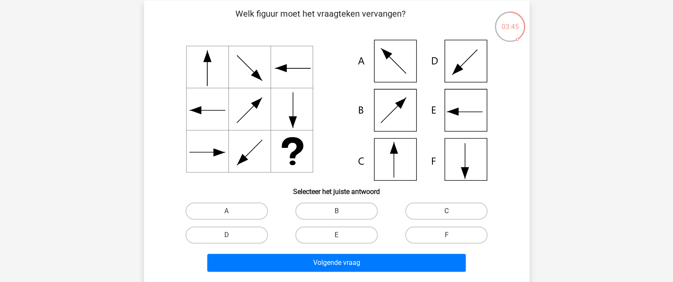
radio input "true"
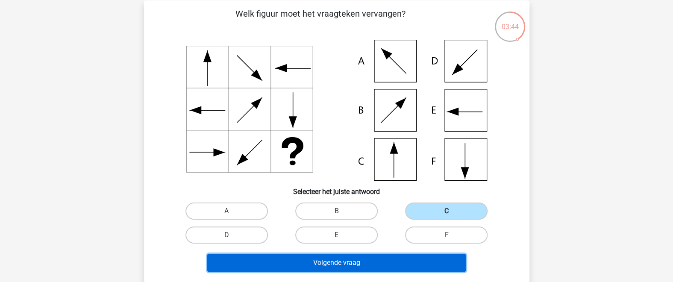
click at [406, 267] on button "Volgende vraag" at bounding box center [336, 263] width 258 height 18
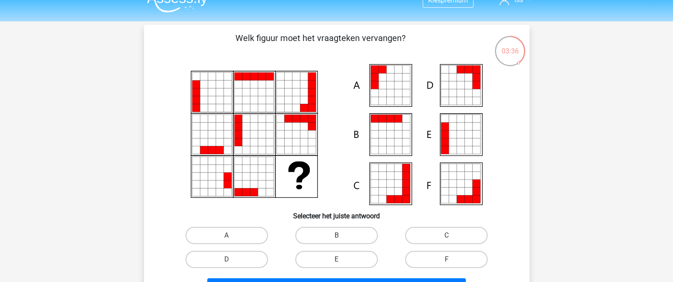
scroll to position [14, 0]
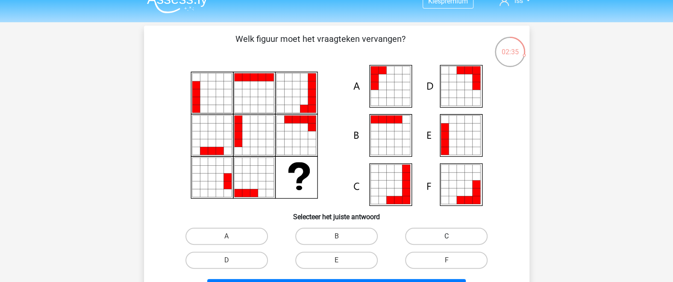
click at [455, 242] on label "C" at bounding box center [446, 236] width 82 height 17
click at [452, 242] on input "C" at bounding box center [449, 239] width 6 height 6
radio input "true"
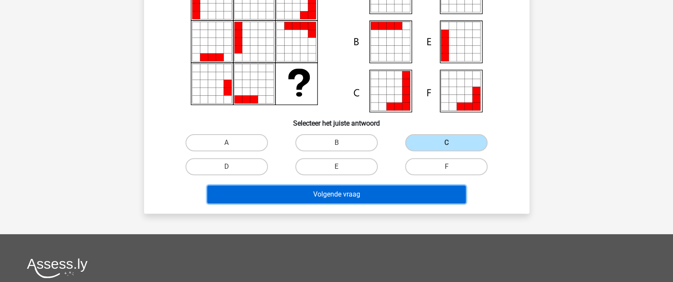
click at [399, 197] on button "Volgende vraag" at bounding box center [336, 194] width 258 height 18
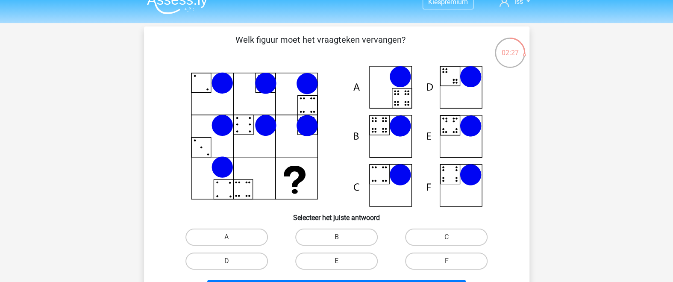
scroll to position [0, 0]
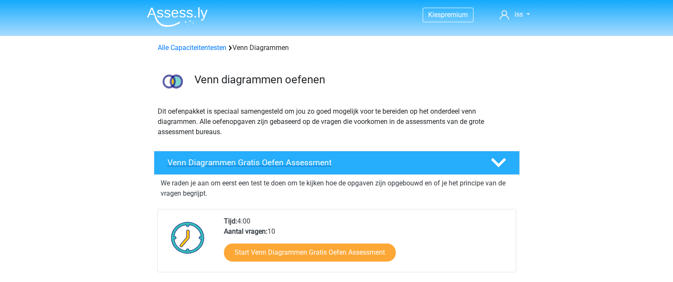
click at [313, 159] on h4 "Venn Diagrammen Gratis Oefen Assessment" at bounding box center [321, 163] width 309 height 10
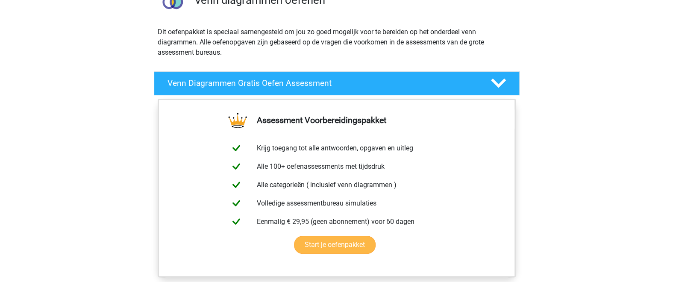
scroll to position [93, 0]
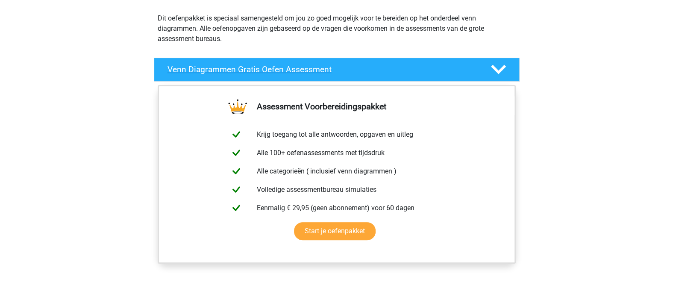
click at [289, 66] on h4 "Venn Diagrammen Gratis Oefen Assessment" at bounding box center [321, 70] width 309 height 10
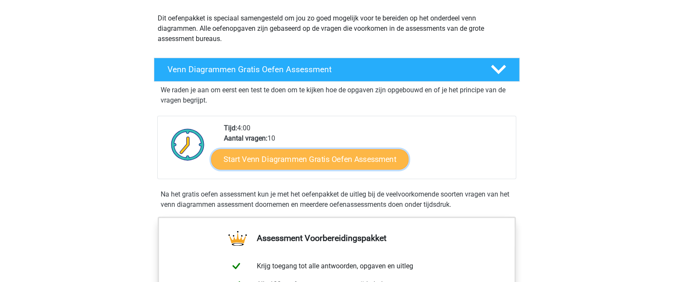
click at [311, 159] on link "Start Venn Diagrammen Gratis Oefen Assessment" at bounding box center [309, 159] width 197 height 21
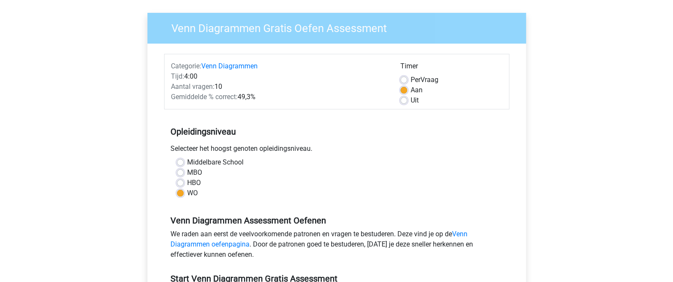
scroll to position [187, 0]
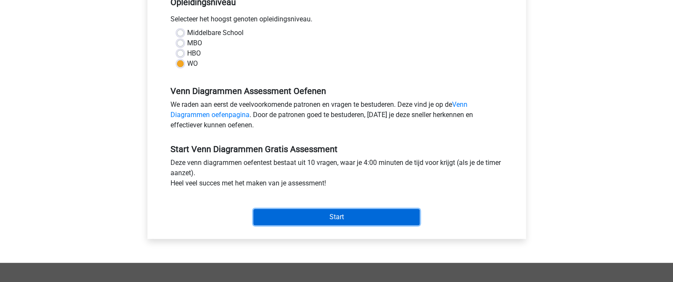
click at [321, 218] on input "Start" at bounding box center [336, 217] width 166 height 16
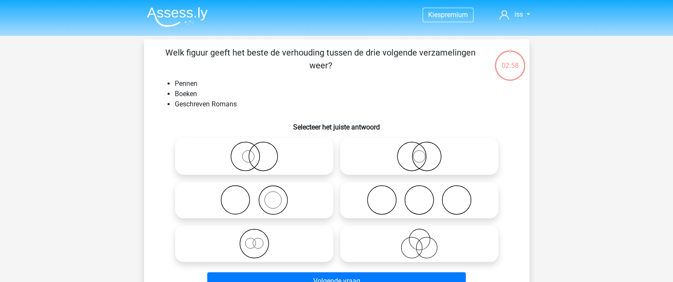
drag, startPoint x: 169, startPoint y: 50, endPoint x: 337, endPoint y: 62, distance: 168.3
click at [336, 63] on p "Welk figuur geeft het beste de verhouding tussen de drie volgende verzamelingen…" at bounding box center [321, 59] width 326 height 26
copy p "Welk figuur geeft het beste de verhouding tussen de drie volgende verzamelingen…"
click at [582, 166] on div "Kies premium iss geeniss@live.nl" at bounding box center [336, 273] width 673 height 546
click at [276, 202] on icon at bounding box center [254, 200] width 151 height 30
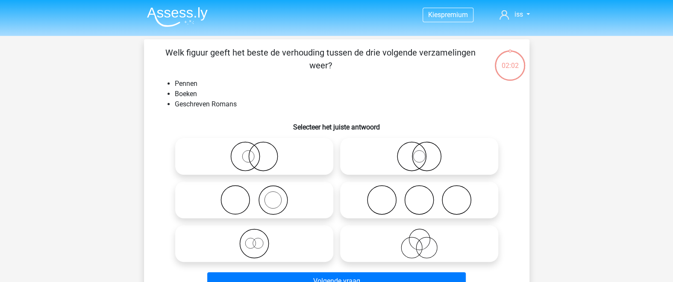
click at [260, 196] on input "radio" at bounding box center [257, 193] width 6 height 6
radio input "true"
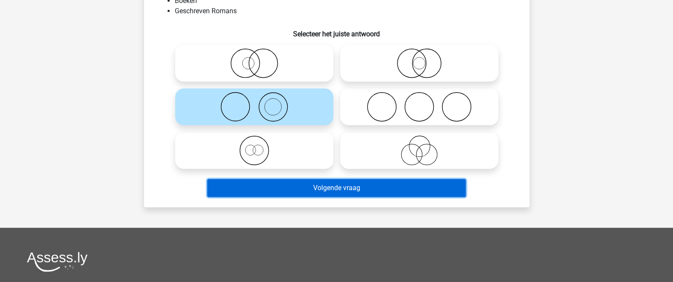
click at [333, 187] on button "Volgende vraag" at bounding box center [336, 188] width 258 height 18
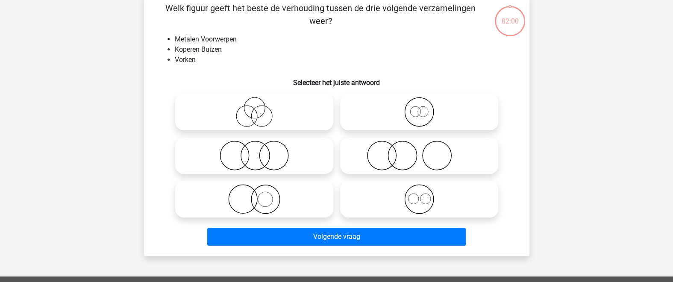
scroll to position [39, 0]
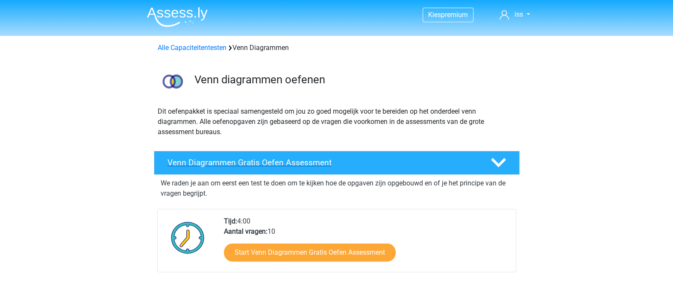
click at [375, 168] on div "Venn Diagrammen Gratis Oefen Assessment" at bounding box center [337, 163] width 366 height 24
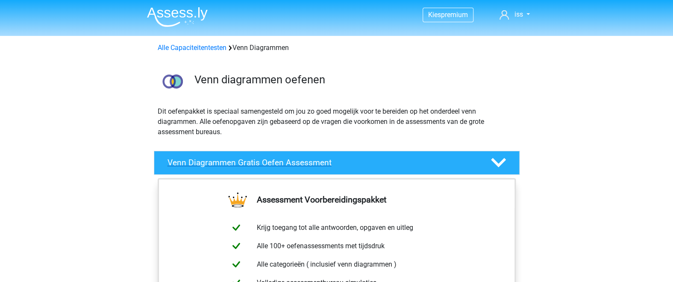
click at [297, 159] on h4 "Venn Diagrammen Gratis Oefen Assessment" at bounding box center [321, 163] width 309 height 10
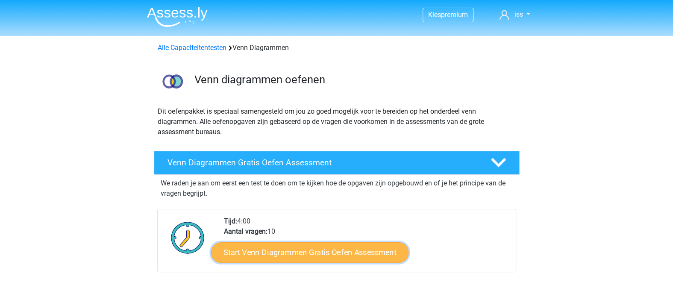
click at [295, 256] on link "Start Venn Diagrammen Gratis Oefen Assessment" at bounding box center [309, 252] width 197 height 21
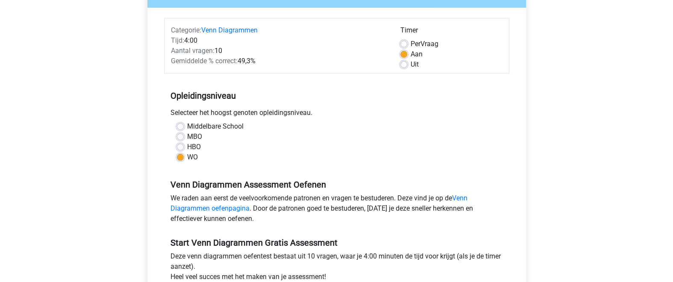
scroll to position [280, 0]
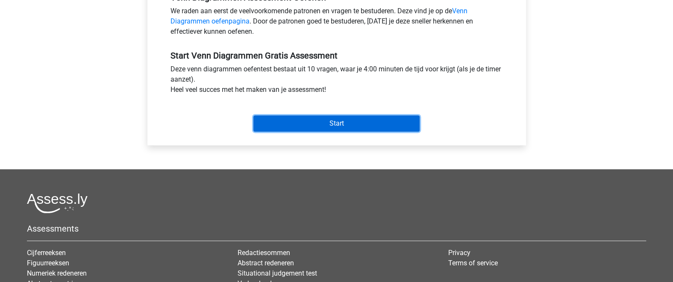
click at [332, 130] on input "Start" at bounding box center [336, 123] width 166 height 16
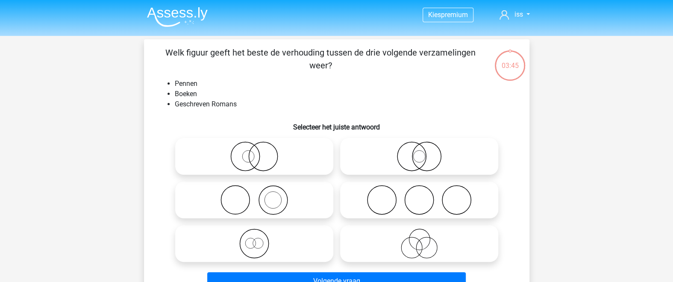
click at [276, 204] on icon at bounding box center [254, 200] width 151 height 30
click at [260, 196] on input "radio" at bounding box center [257, 193] width 6 height 6
radio input "true"
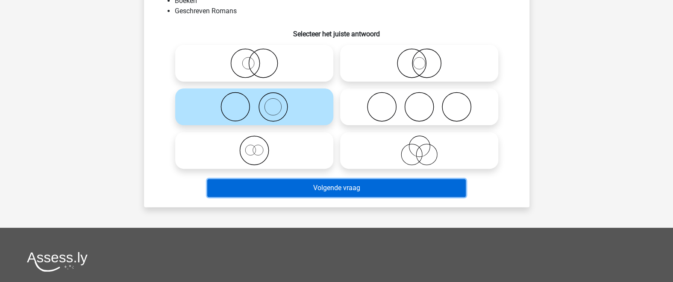
click at [339, 190] on button "Volgende vraag" at bounding box center [336, 188] width 258 height 18
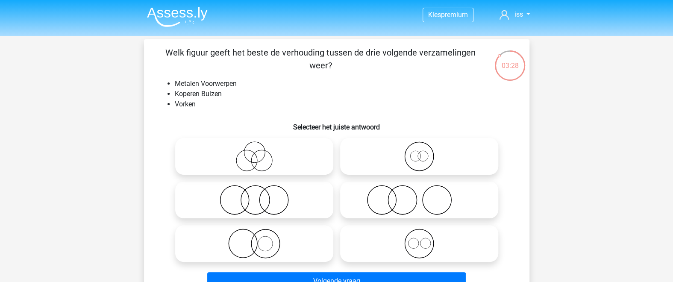
click at [414, 235] on icon at bounding box center [419, 244] width 151 height 30
click at [419, 235] on input "radio" at bounding box center [422, 237] width 6 height 6
radio input "true"
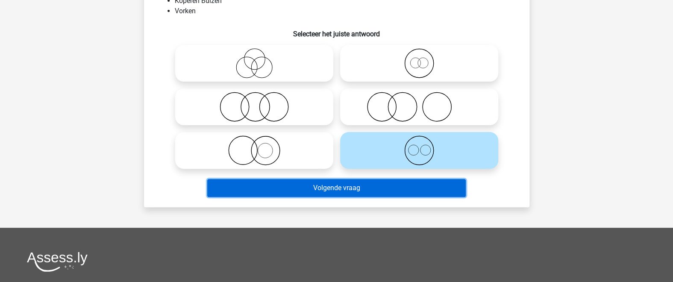
click at [379, 188] on button "Volgende vraag" at bounding box center [336, 188] width 258 height 18
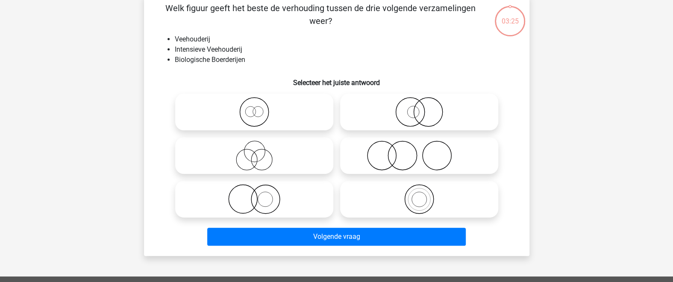
scroll to position [39, 0]
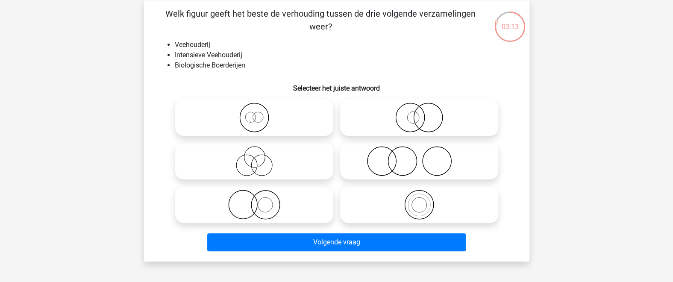
click at [412, 200] on icon at bounding box center [419, 205] width 151 height 30
click at [419, 200] on input "radio" at bounding box center [422, 198] width 6 height 6
radio input "true"
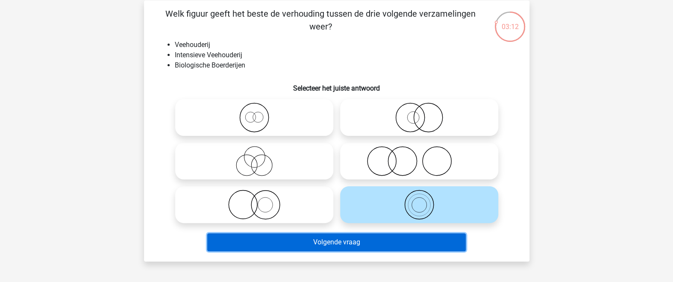
click at [413, 242] on button "Volgende vraag" at bounding box center [336, 242] width 258 height 18
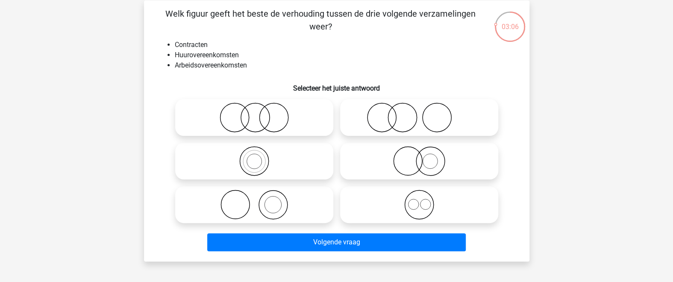
click at [426, 208] on icon at bounding box center [419, 205] width 151 height 30
click at [425, 200] on input "radio" at bounding box center [422, 198] width 6 height 6
radio input "true"
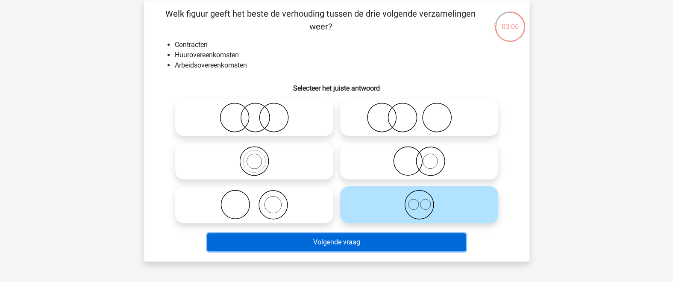
click at [409, 237] on button "Volgende vraag" at bounding box center [336, 242] width 258 height 18
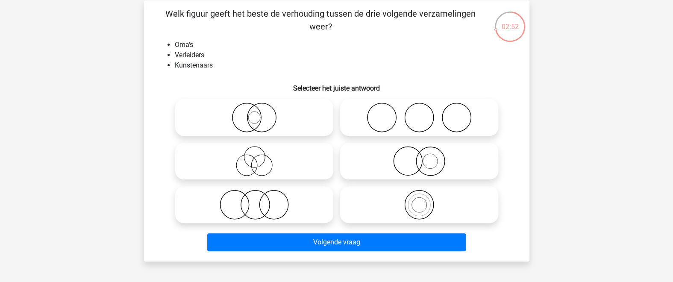
click at [252, 168] on icon at bounding box center [254, 161] width 151 height 30
click at [254, 157] on input "radio" at bounding box center [257, 154] width 6 height 6
radio input "true"
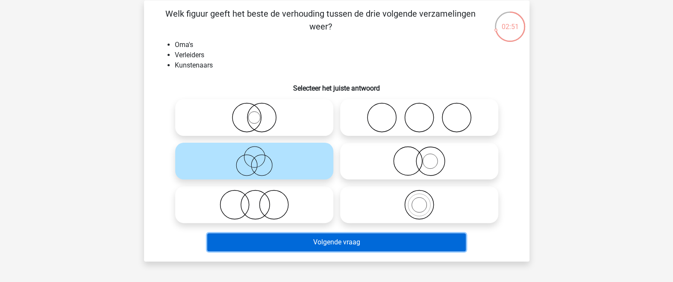
click at [338, 243] on button "Volgende vraag" at bounding box center [336, 242] width 258 height 18
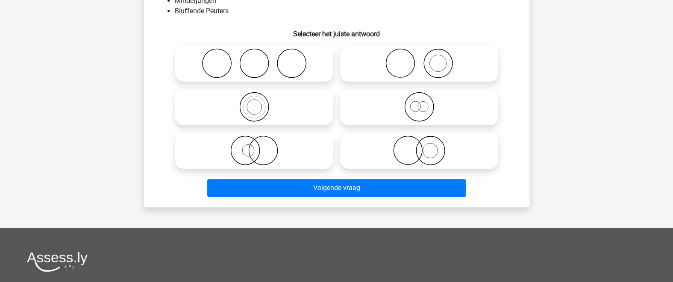
scroll to position [0, 0]
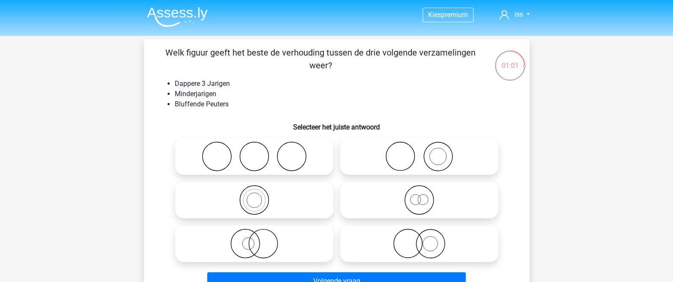
click at [422, 209] on icon at bounding box center [419, 200] width 151 height 30
click at [422, 196] on input "radio" at bounding box center [422, 193] width 6 height 6
radio input "true"
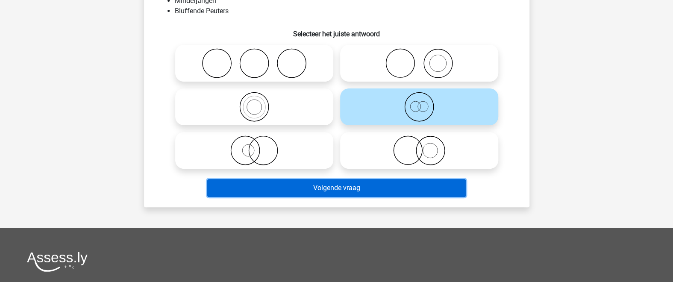
click at [393, 191] on button "Volgende vraag" at bounding box center [336, 188] width 258 height 18
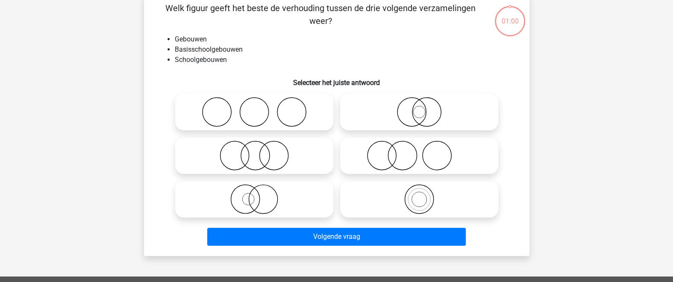
scroll to position [39, 0]
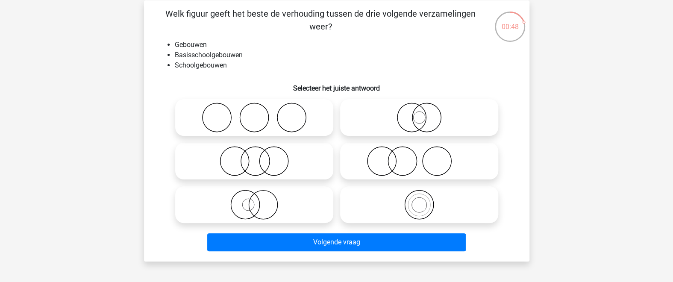
click at [407, 203] on icon at bounding box center [419, 205] width 151 height 30
click at [419, 200] on input "radio" at bounding box center [422, 198] width 6 height 6
radio input "true"
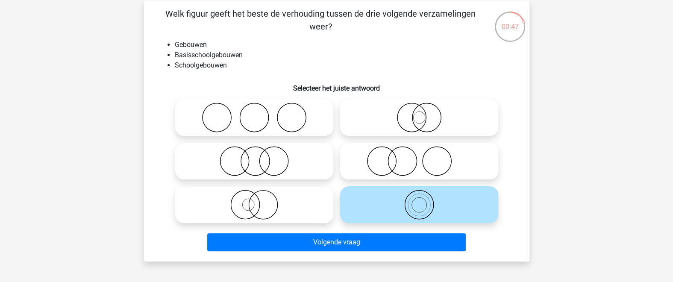
click at [399, 252] on div "Volgende vraag" at bounding box center [337, 243] width 330 height 21
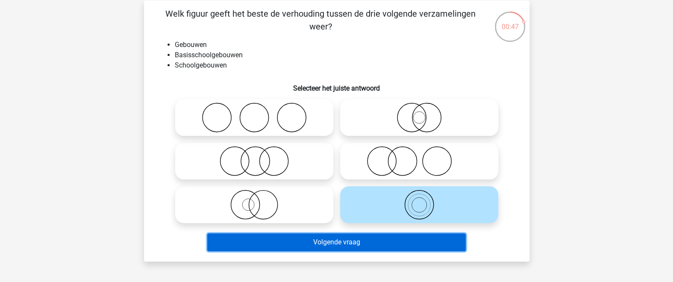
click at [398, 247] on button "Volgende vraag" at bounding box center [336, 242] width 258 height 18
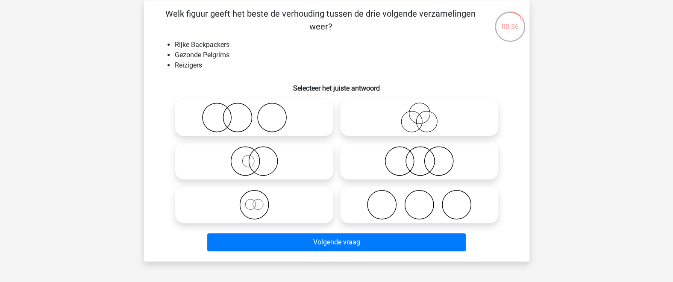
click at [256, 200] on icon at bounding box center [254, 205] width 151 height 30
click at [256, 200] on input "radio" at bounding box center [257, 198] width 6 height 6
radio input "true"
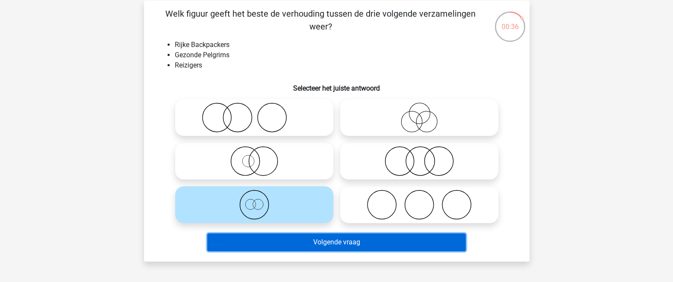
click at [291, 235] on button "Volgende vraag" at bounding box center [336, 242] width 258 height 18
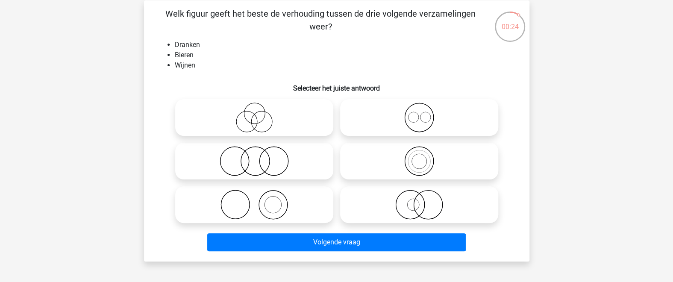
click at [415, 135] on label at bounding box center [419, 117] width 158 height 37
click at [419, 113] on input "radio" at bounding box center [422, 111] width 6 height 6
radio input "true"
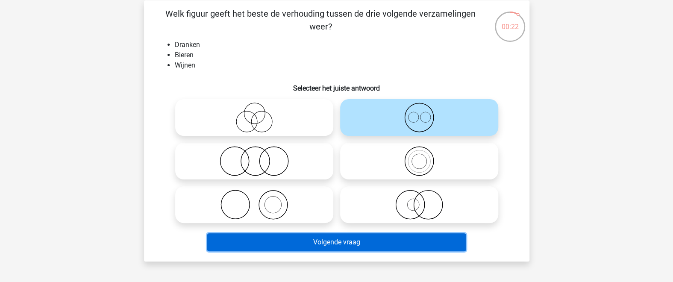
click at [361, 238] on button "Volgende vraag" at bounding box center [336, 242] width 258 height 18
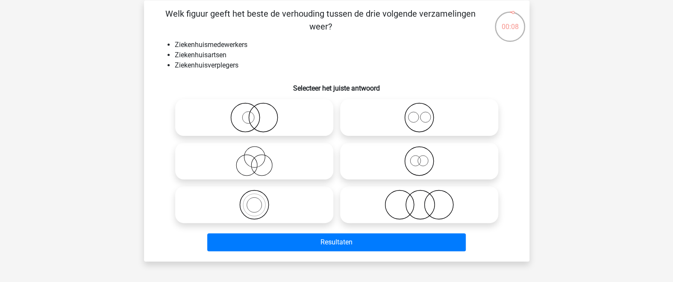
click at [415, 165] on icon at bounding box center [419, 161] width 151 height 30
click at [419, 157] on input "radio" at bounding box center [422, 154] width 6 height 6
radio input "true"
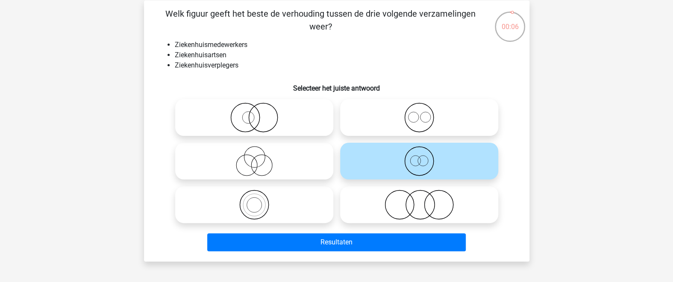
click at [413, 129] on icon at bounding box center [419, 118] width 151 height 30
click at [419, 113] on input "radio" at bounding box center [422, 111] width 6 height 6
radio input "true"
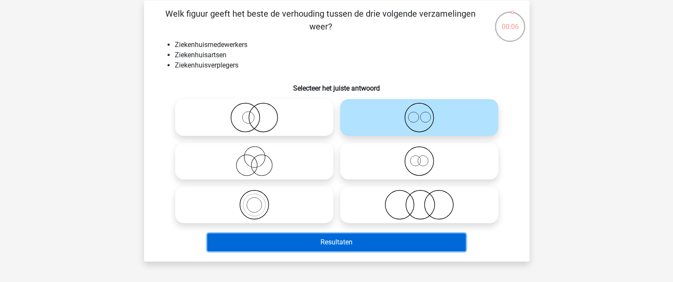
click at [397, 238] on button "Resultaten" at bounding box center [336, 242] width 258 height 18
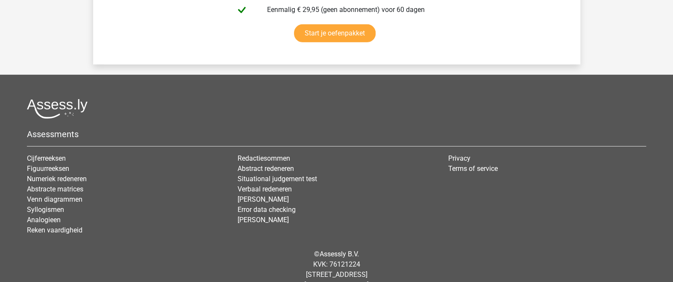
scroll to position [1607, 0]
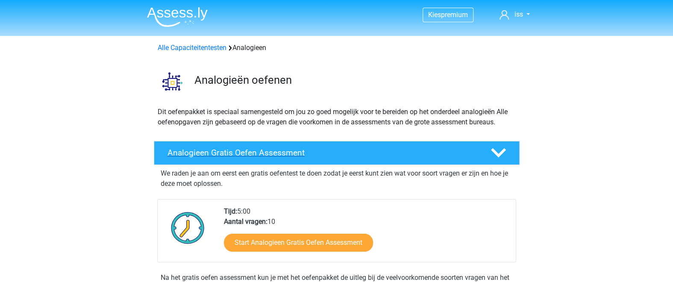
click at [290, 156] on h4 "Analogieen Gratis Oefen Assessment" at bounding box center [321, 153] width 309 height 10
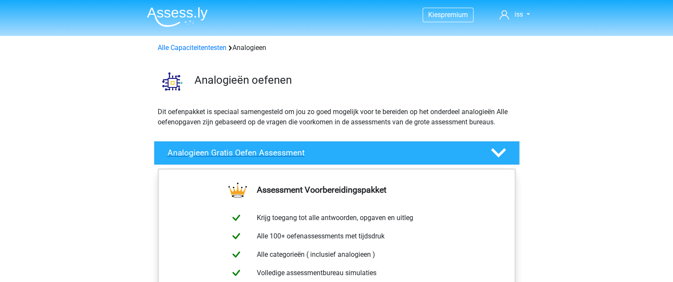
click at [498, 152] on icon at bounding box center [498, 152] width 15 height 15
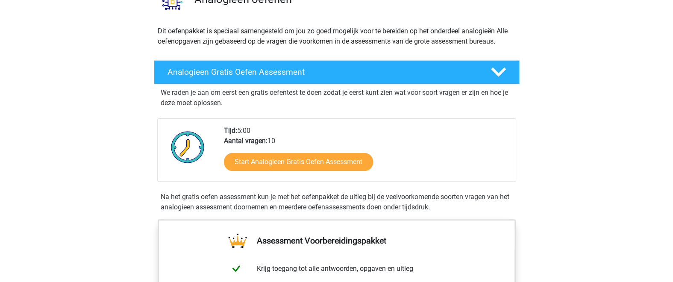
scroll to position [93, 0]
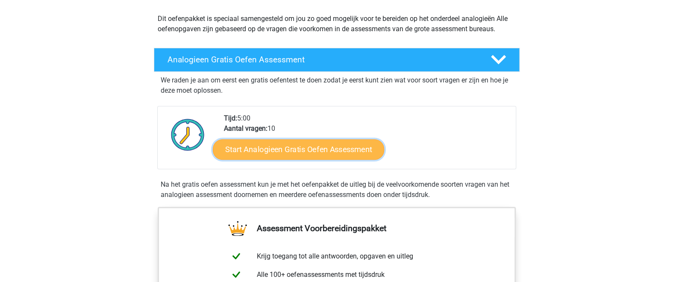
click at [313, 146] on link "Start Analogieen Gratis Oefen Assessment" at bounding box center [298, 149] width 171 height 21
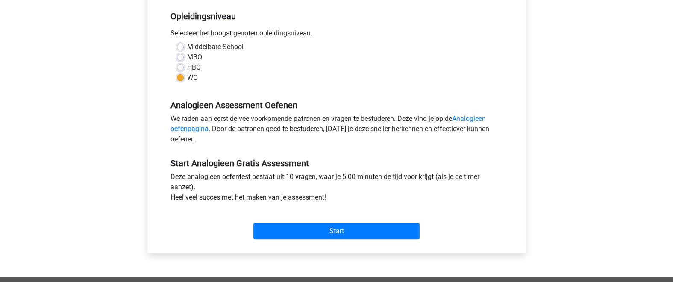
scroll to position [187, 0]
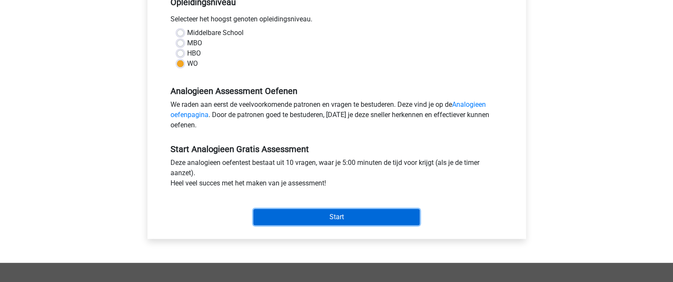
click at [311, 219] on input "Start" at bounding box center [336, 217] width 166 height 16
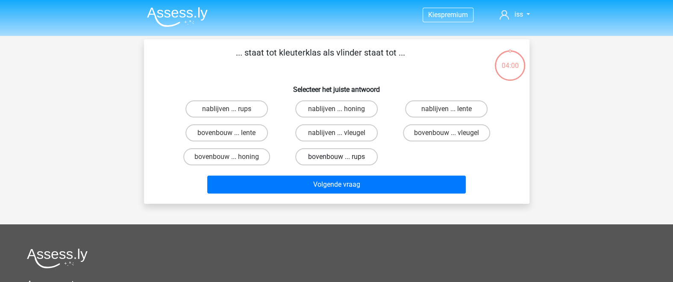
click at [358, 158] on label "bovenbouw ... rups" at bounding box center [336, 156] width 82 height 17
click at [342, 158] on input "bovenbouw ... rups" at bounding box center [339, 160] width 6 height 6
radio input "true"
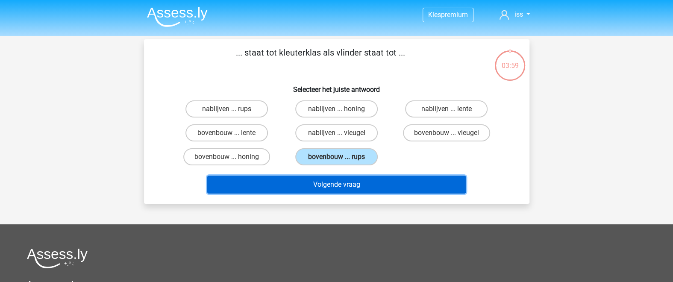
click at [365, 185] on button "Volgende vraag" at bounding box center [336, 185] width 258 height 18
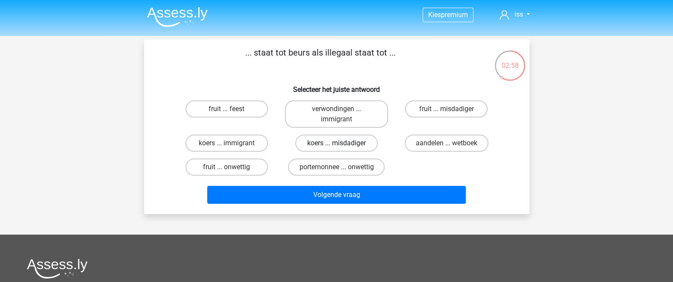
click at [300, 148] on label "koers ... misdadiger" at bounding box center [336, 143] width 82 height 17
click at [336, 148] on input "koers ... misdadiger" at bounding box center [339, 146] width 6 height 6
radio input "true"
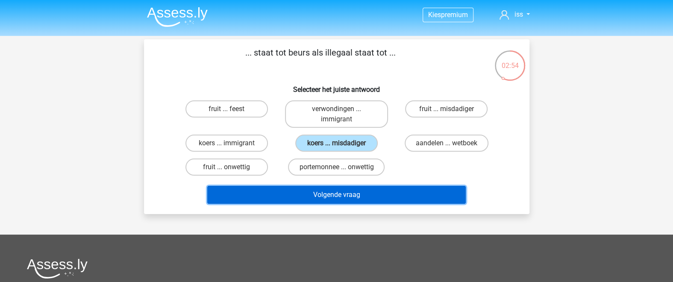
click at [336, 199] on button "Volgende vraag" at bounding box center [336, 195] width 258 height 18
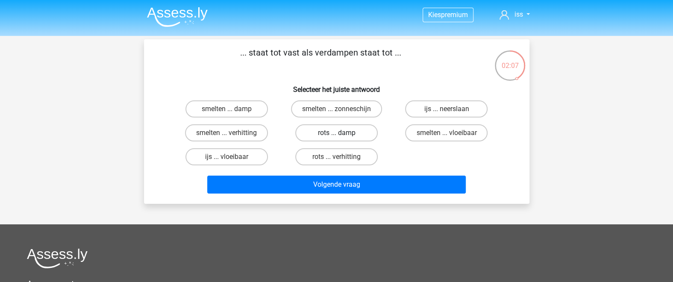
click at [330, 133] on label "rots ... damp" at bounding box center [336, 132] width 82 height 17
click at [336, 133] on input "rots ... damp" at bounding box center [339, 136] width 6 height 6
radio input "true"
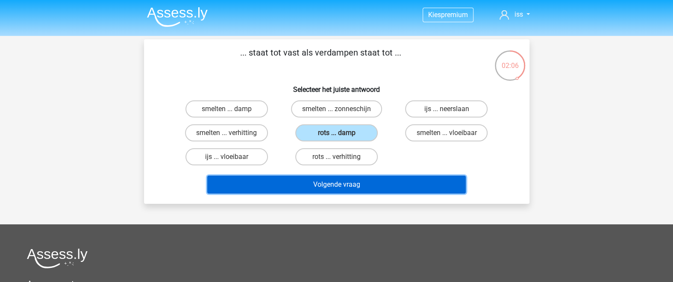
click at [345, 189] on button "Volgende vraag" at bounding box center [336, 185] width 258 height 18
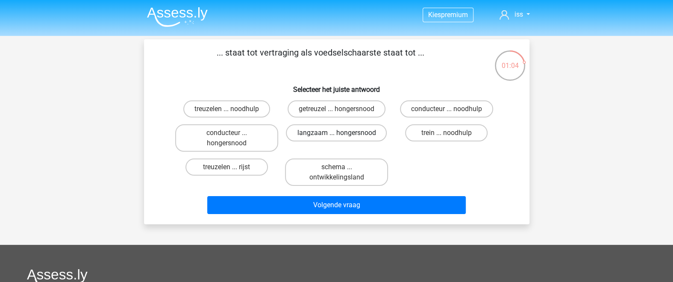
click at [317, 132] on label "langzaam ... hongersnood" at bounding box center [336, 132] width 101 height 17
click at [336, 133] on input "langzaam ... hongersnood" at bounding box center [339, 136] width 6 height 6
radio input "true"
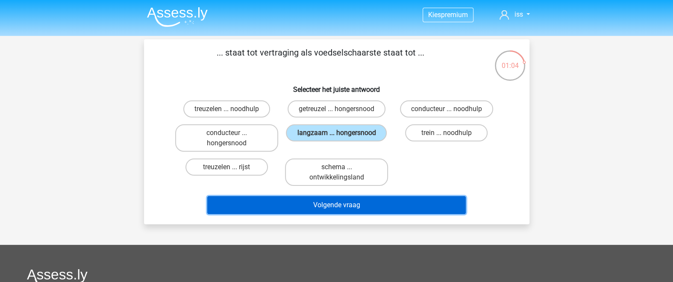
click at [340, 208] on button "Volgende vraag" at bounding box center [336, 205] width 258 height 18
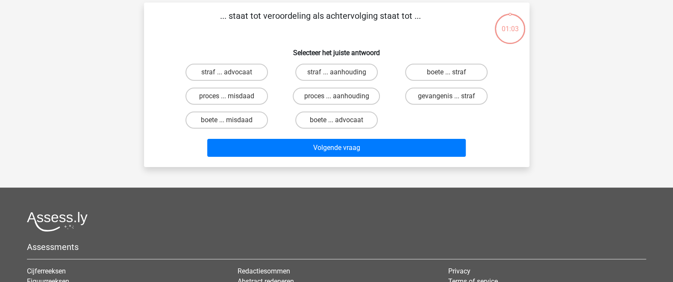
scroll to position [39, 0]
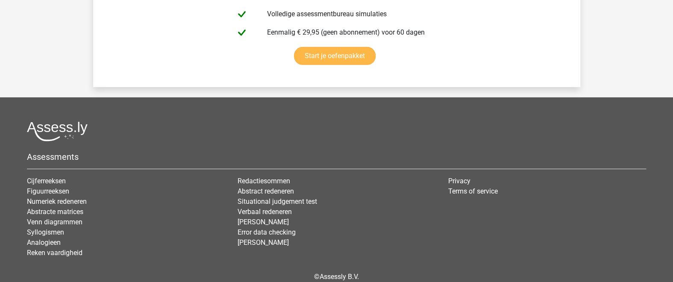
scroll to position [1597, 0]
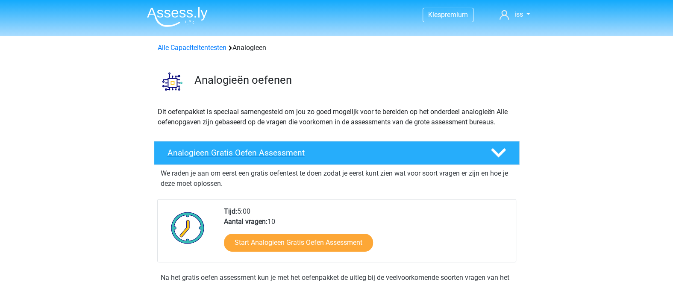
click at [332, 150] on h4 "Analogieen Gratis Oefen Assessment" at bounding box center [321, 153] width 309 height 10
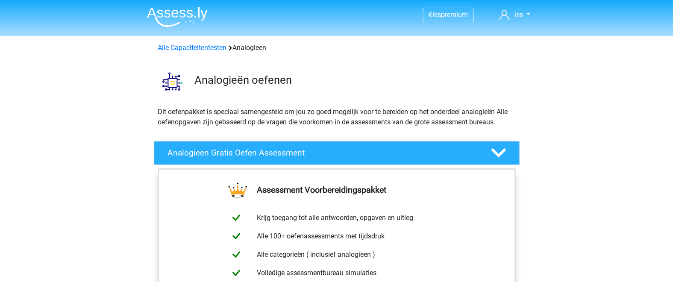
click at [340, 84] on h3 "Analogieën oefenen" at bounding box center [353, 79] width 318 height 13
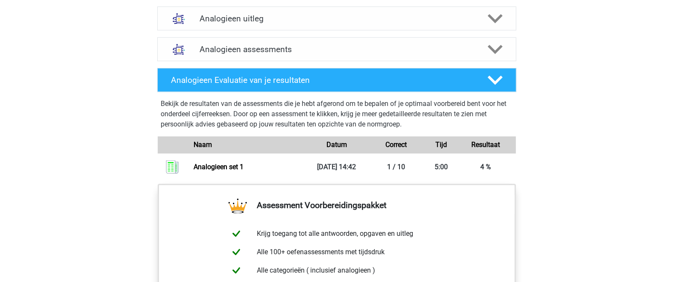
scroll to position [336, 0]
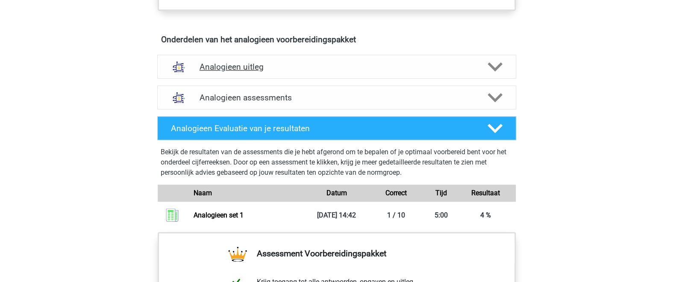
click at [289, 70] on h4 "Analogieen uitleg" at bounding box center [337, 67] width 274 height 10
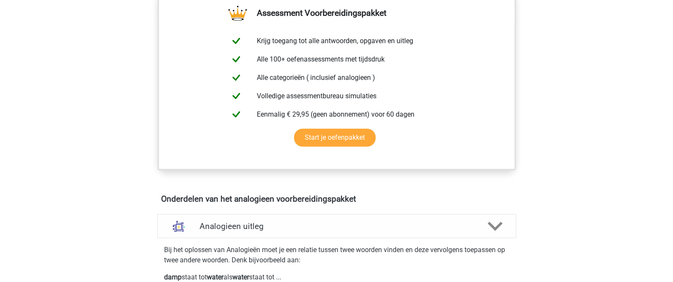
scroll to position [0, 0]
